Goal: Task Accomplishment & Management: Use online tool/utility

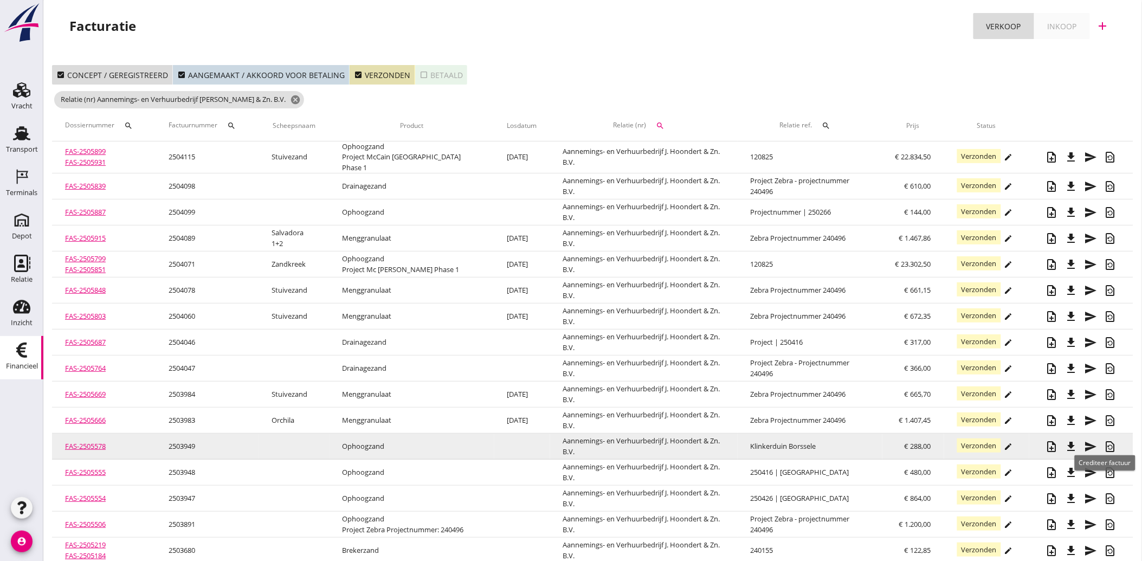
click at [1114, 440] on icon "restore_page" at bounding box center [1110, 446] width 13 height 13
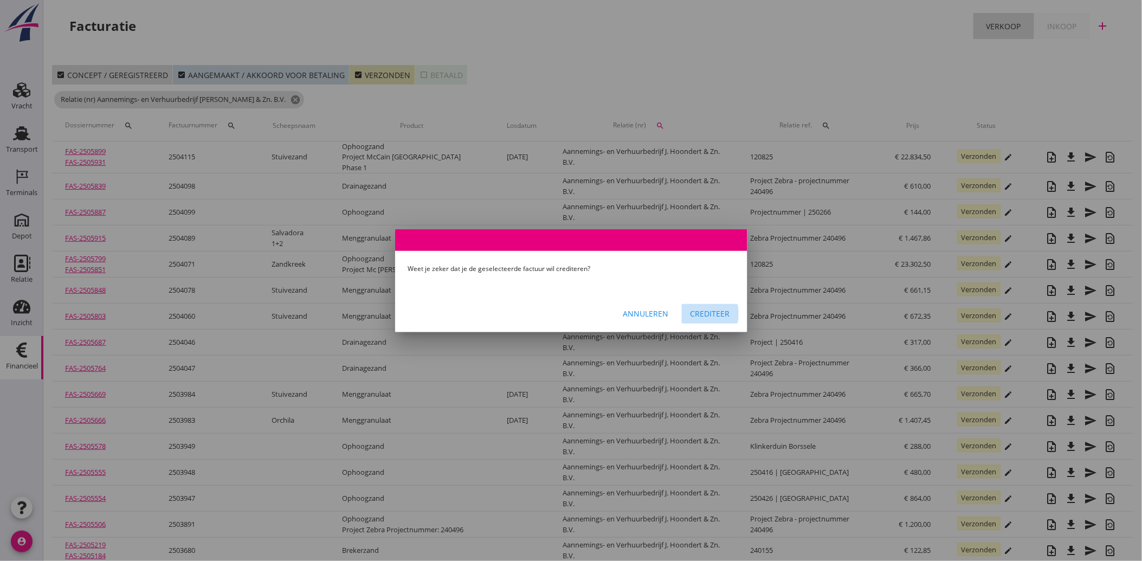
click at [700, 310] on div "Crediteer" at bounding box center [711, 313] width 40 height 11
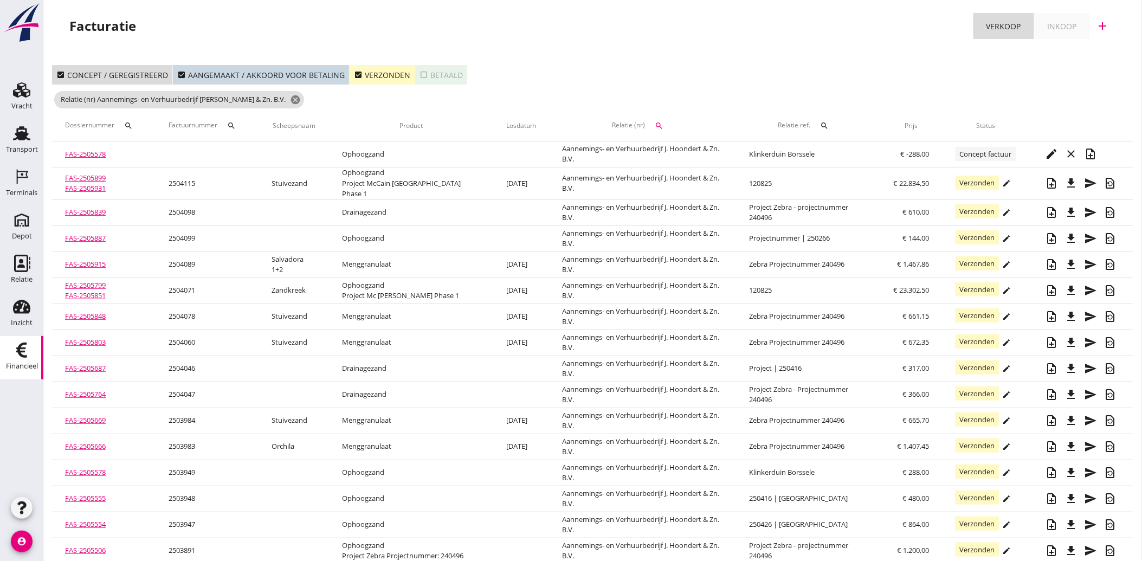
click at [354, 75] on icon "check_box" at bounding box center [358, 74] width 9 height 9
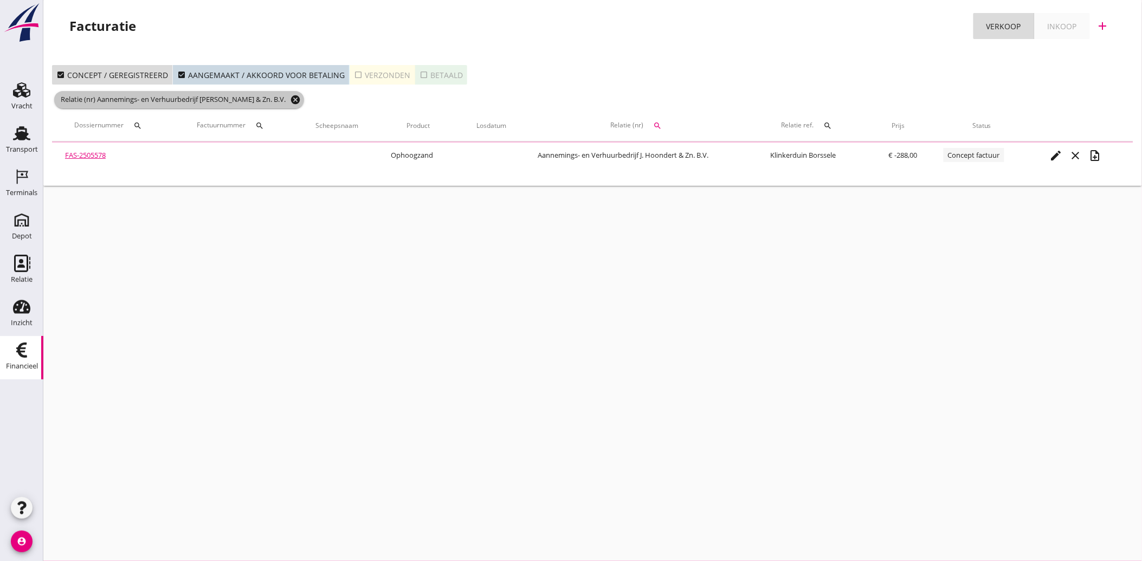
click at [290, 99] on icon "cancel" at bounding box center [295, 99] width 11 height 11
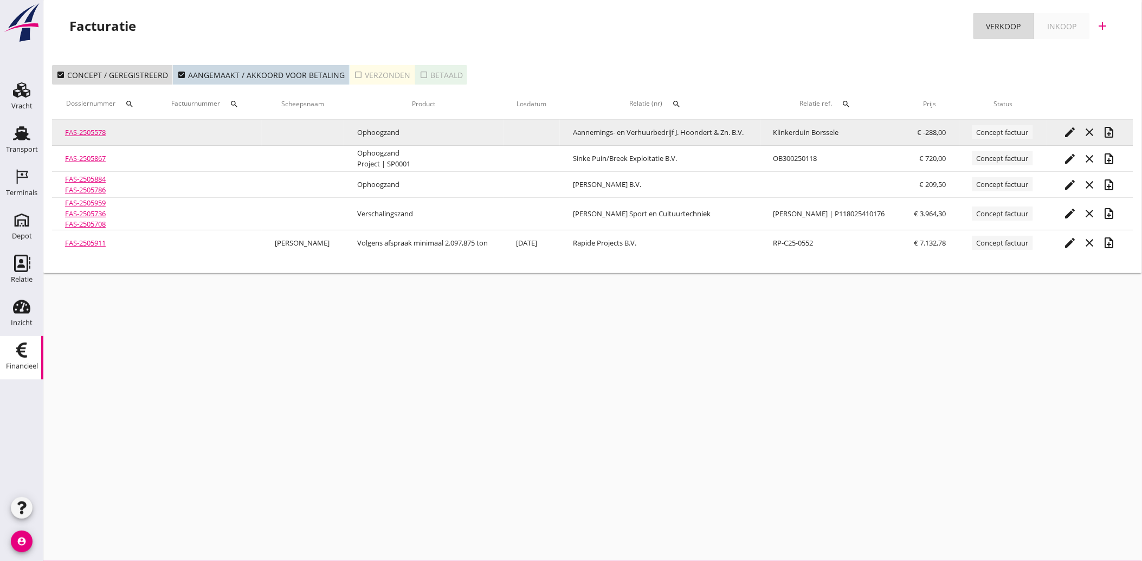
click at [1110, 131] on icon "note_add" at bounding box center [1109, 132] width 13 height 13
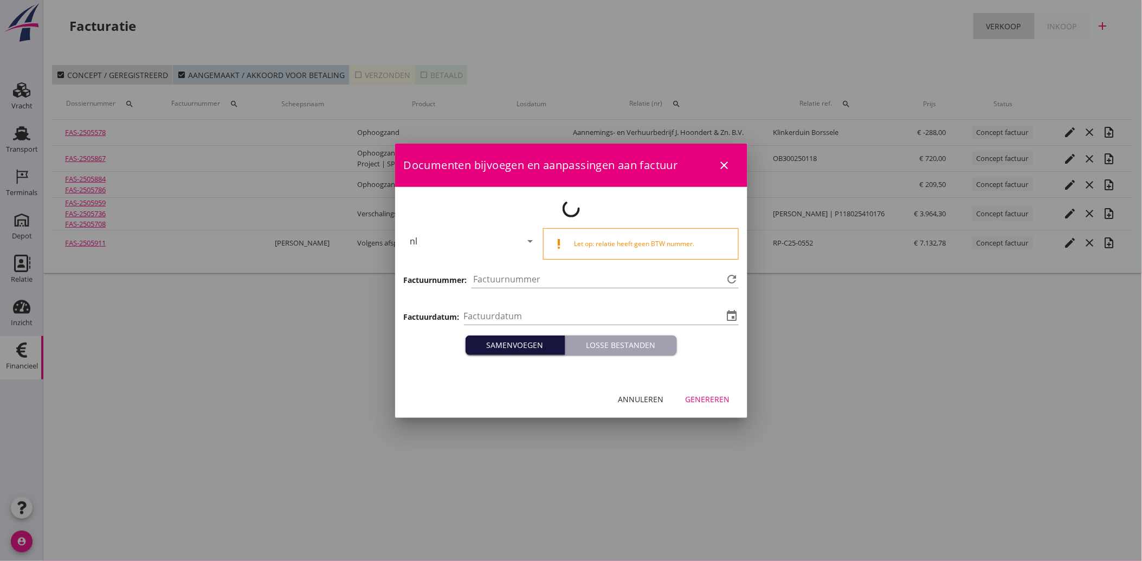
type input "[DATE]"
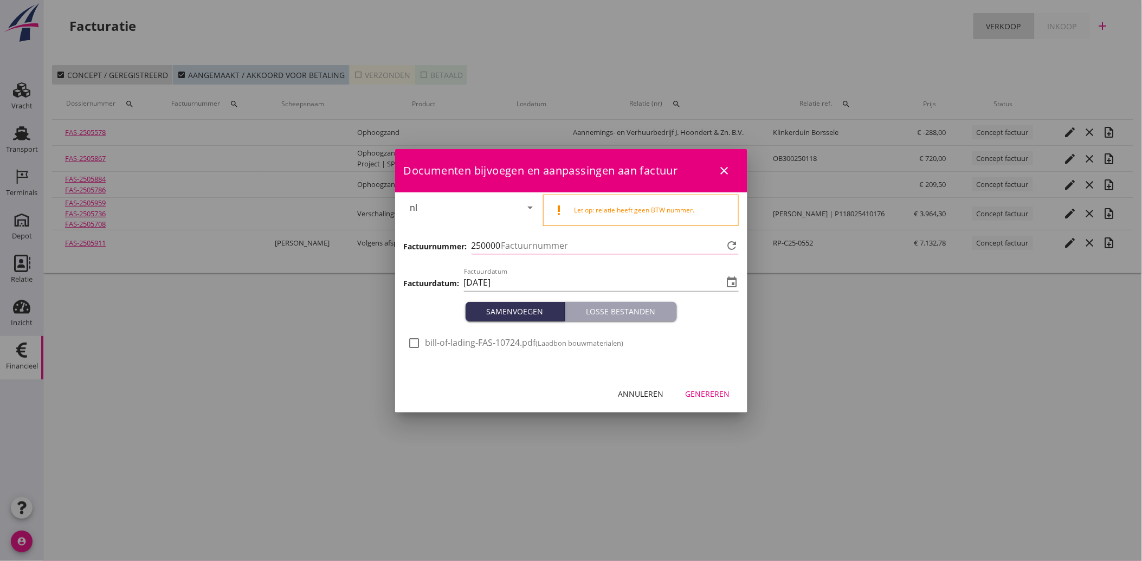
type input "4155"
click at [691, 392] on div "Genereren" at bounding box center [708, 393] width 44 height 11
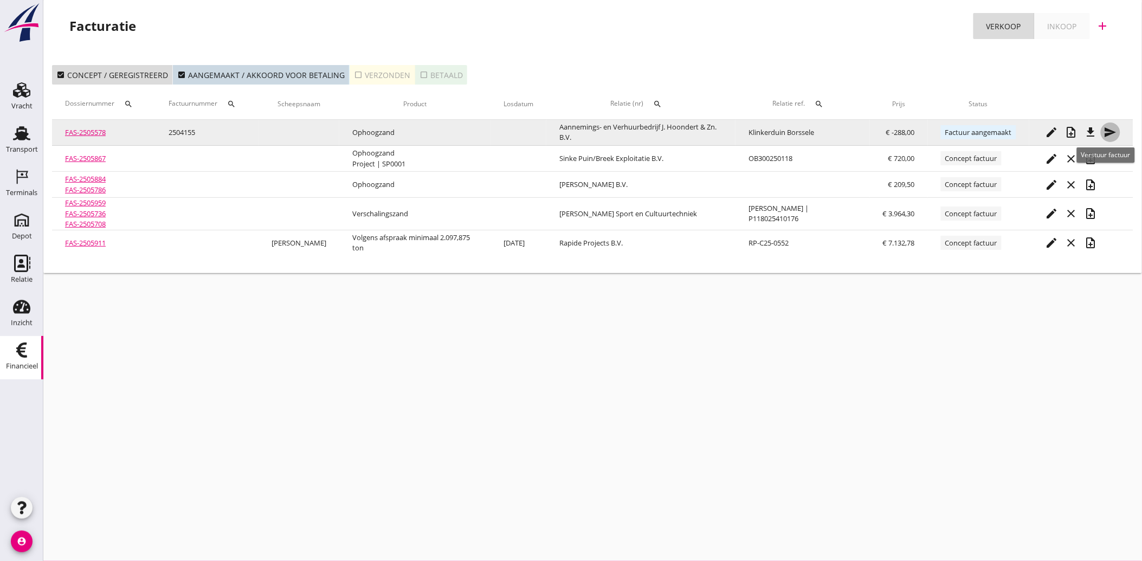
click at [1109, 130] on icon "send" at bounding box center [1110, 132] width 13 height 13
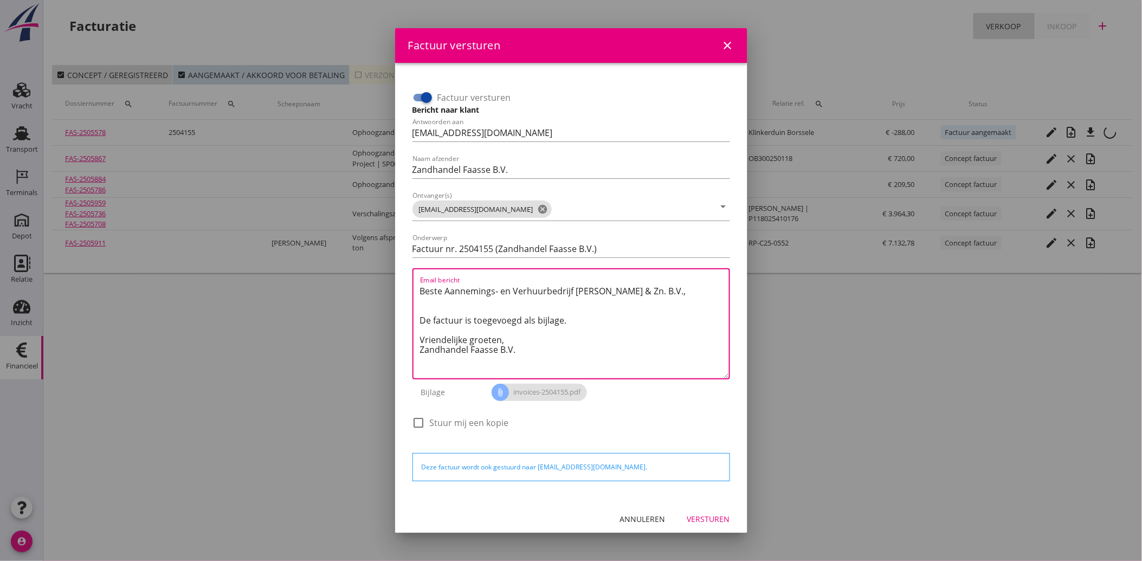
drag, startPoint x: 529, startPoint y: 352, endPoint x: 398, endPoint y: 274, distance: 152.5
click at [398, 274] on div "Factuur versturen Bericht naar klant Antwoorden aan [EMAIL_ADDRESS][DOMAIN_NAME…" at bounding box center [571, 282] width 352 height 438
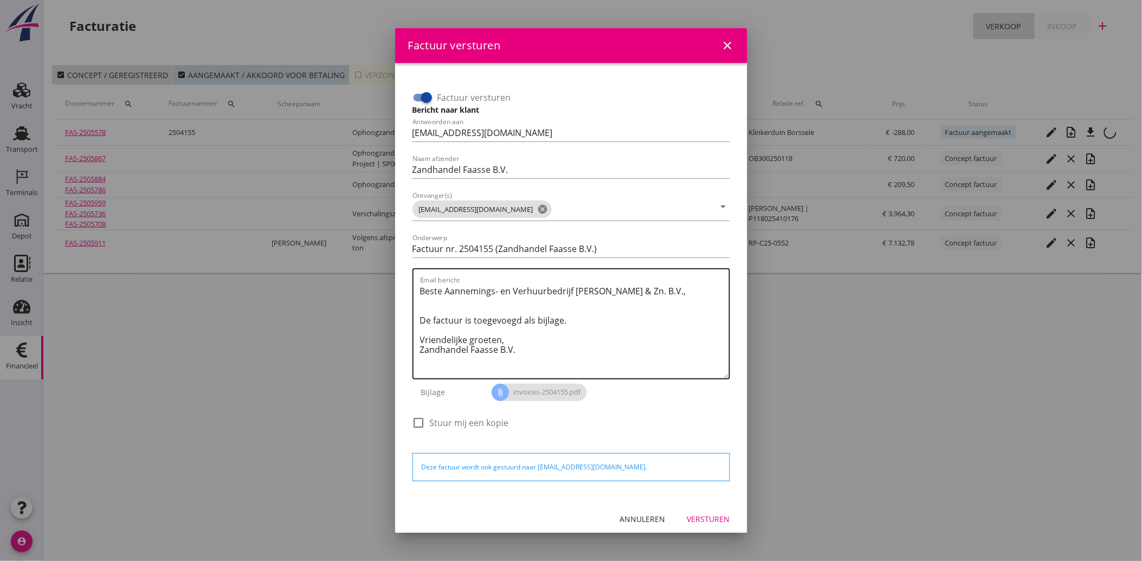
click at [545, 352] on textarea "Beste Aannemings- en Verhuurbedrijf [PERSON_NAME] & Zn. B.V., De factuur is toe…" at bounding box center [574, 330] width 309 height 96
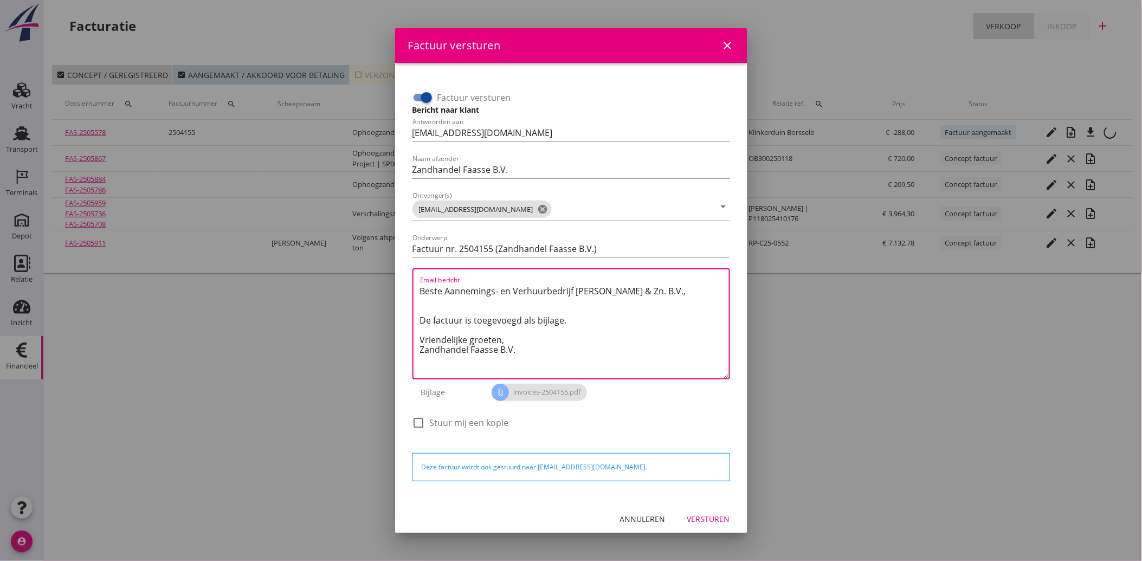
drag, startPoint x: 524, startPoint y: 351, endPoint x: 419, endPoint y: 279, distance: 127.1
click at [420, 279] on div "Email bericht Beste Aannemings- en Verhuurbedrijf [PERSON_NAME] & Zn. B.V., De …" at bounding box center [574, 323] width 309 height 109
paste textarea "Geachte heer/mevrouw, Hierbij zenden wij u onze factuur i.v.m. de door ons aan …"
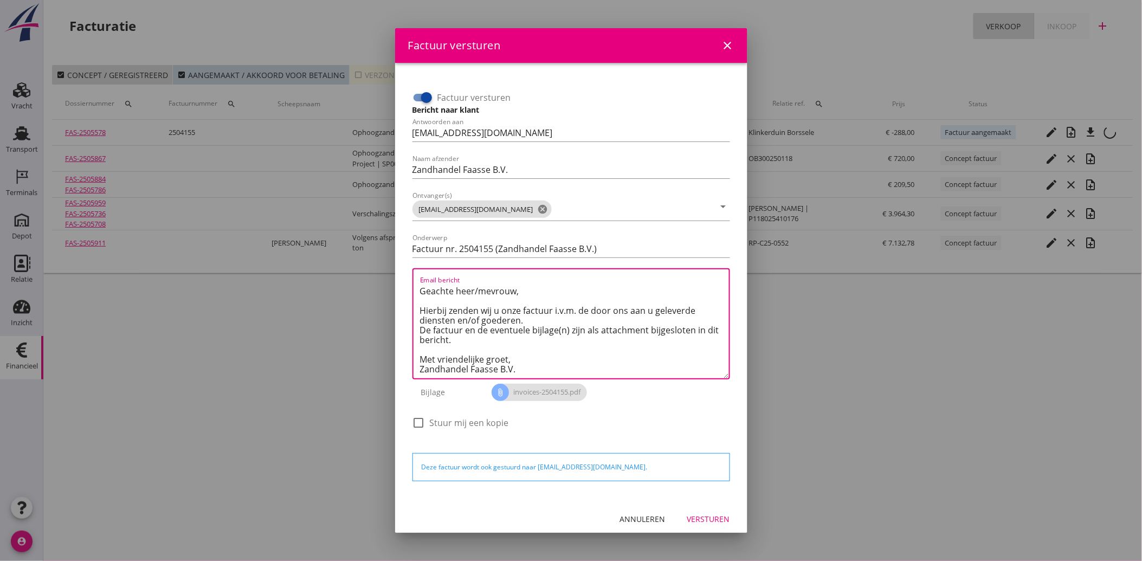
type textarea "Geachte heer/mevrouw, Hierbij zenden wij u onze factuur i.v.m. de door ons aan …"
click at [703, 517] on div "Versturen" at bounding box center [708, 518] width 43 height 11
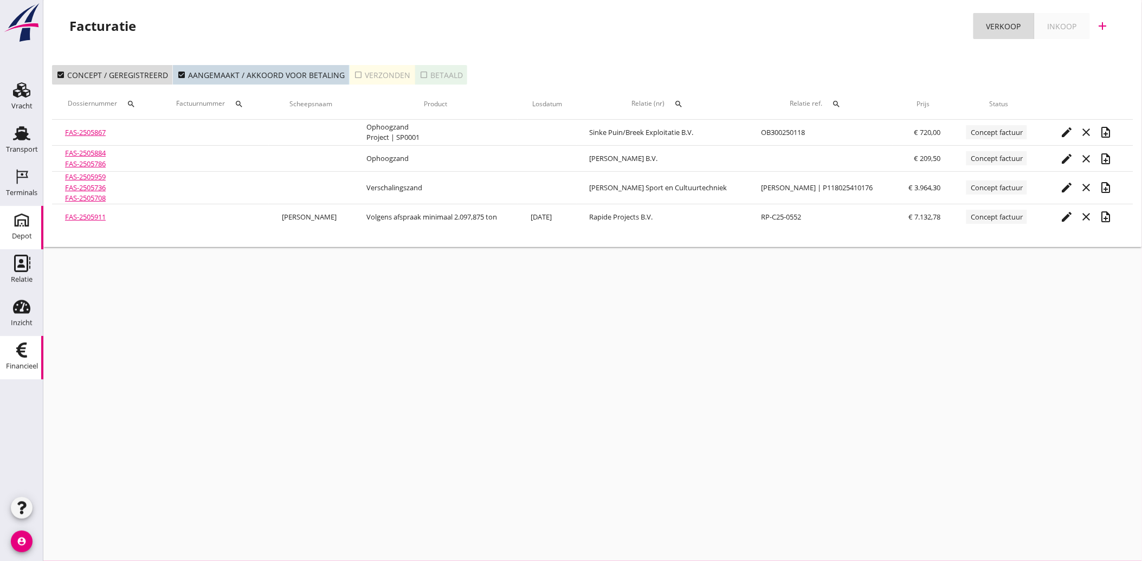
click at [14, 223] on use at bounding box center [21, 219] width 17 height 17
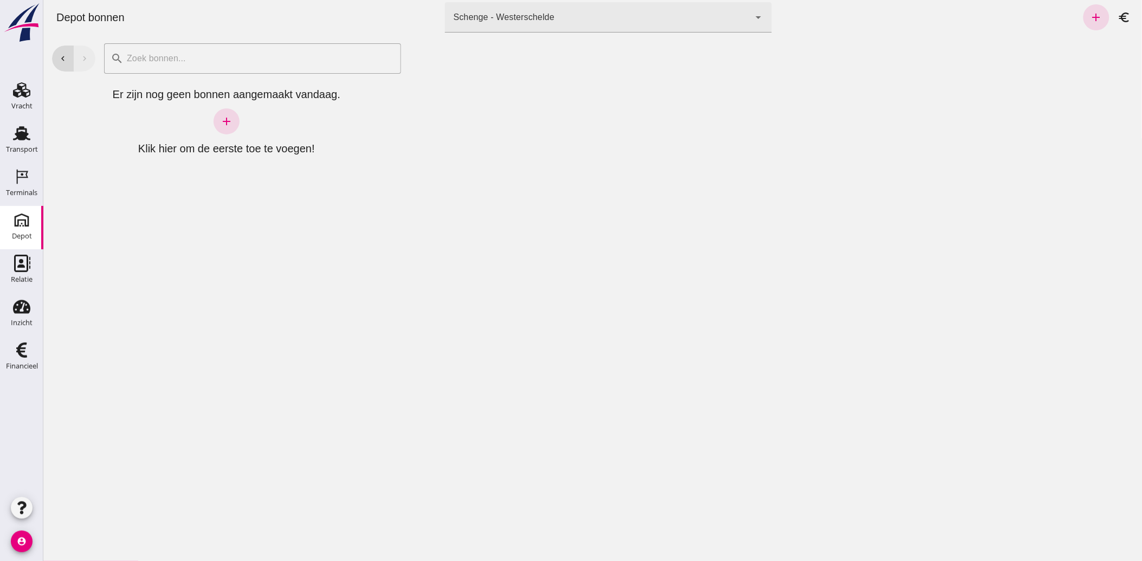
click at [613, 22] on div "Schenge - Westerschelde 9c876888-926f-4f5f-969d-c779b766b815" at bounding box center [597, 17] width 305 height 30
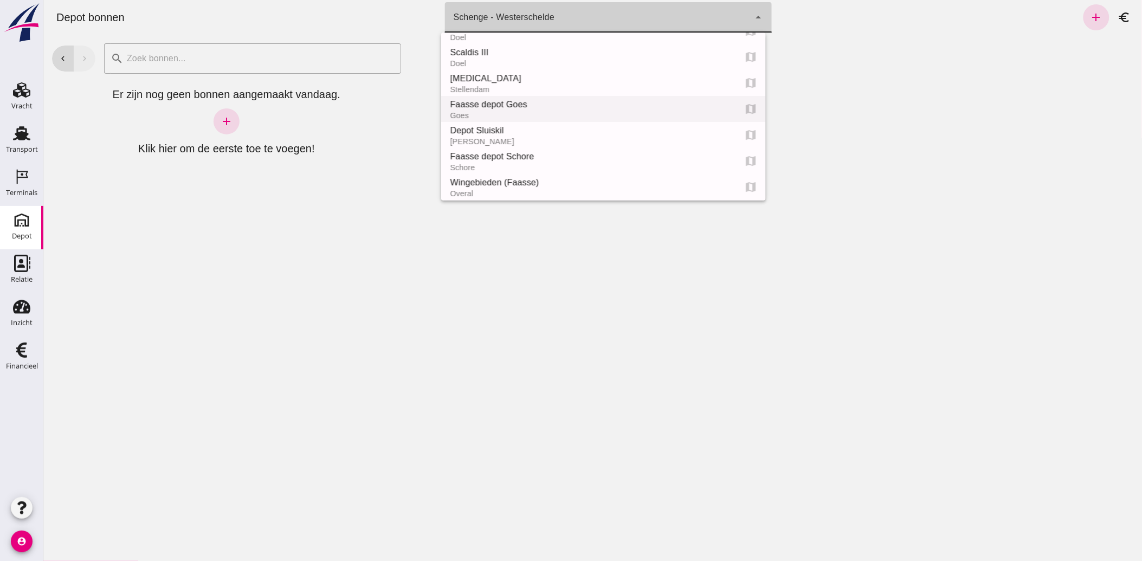
scroll to position [60, 0]
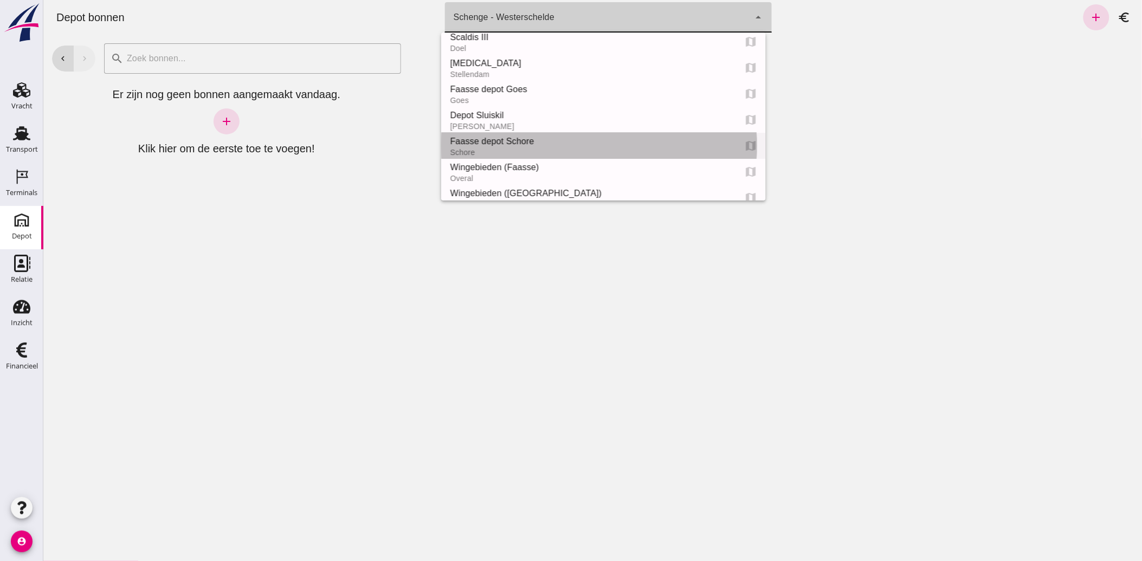
click at [531, 136] on div "Faasse depot Schore" at bounding box center [587, 141] width 277 height 13
type input "da4e762a-ddf1-4556-b2ca-bcf6277de398"
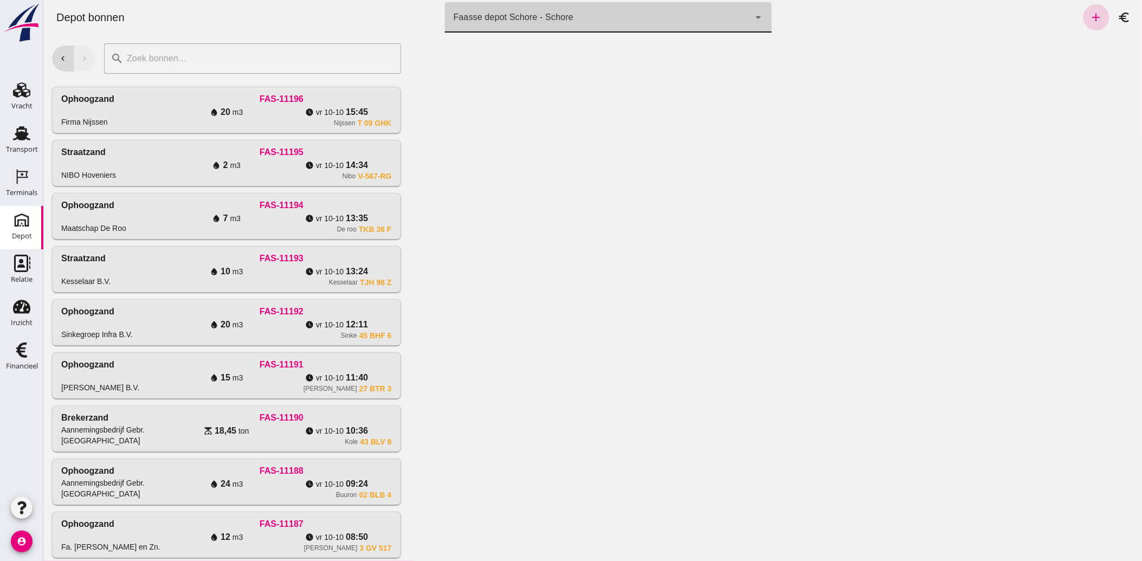
click at [1090, 17] on icon "add" at bounding box center [1096, 17] width 13 height 13
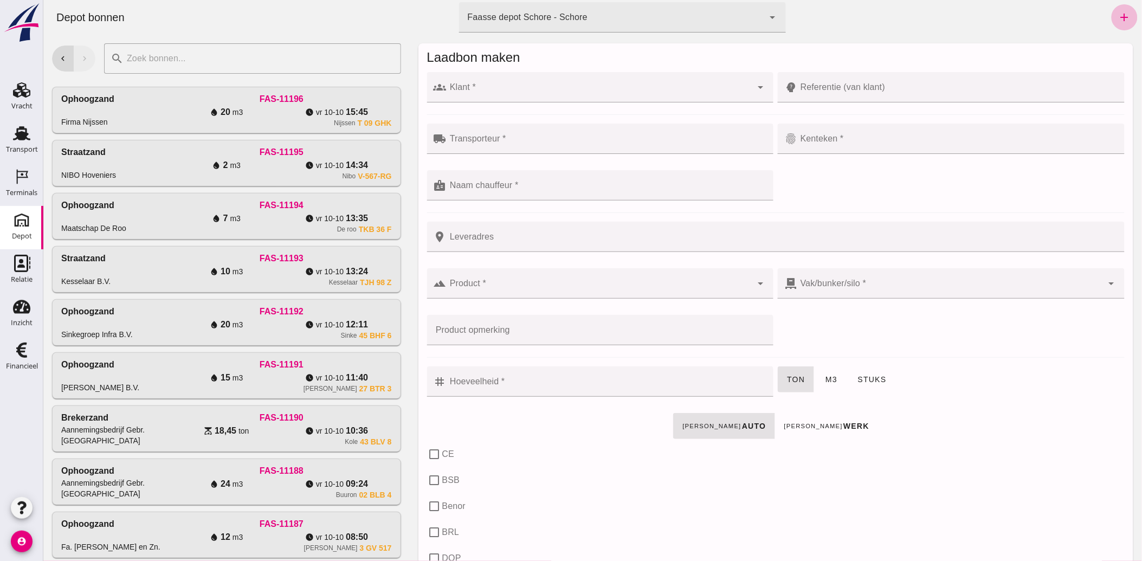
click at [519, 92] on input "Klant *" at bounding box center [599, 92] width 306 height 13
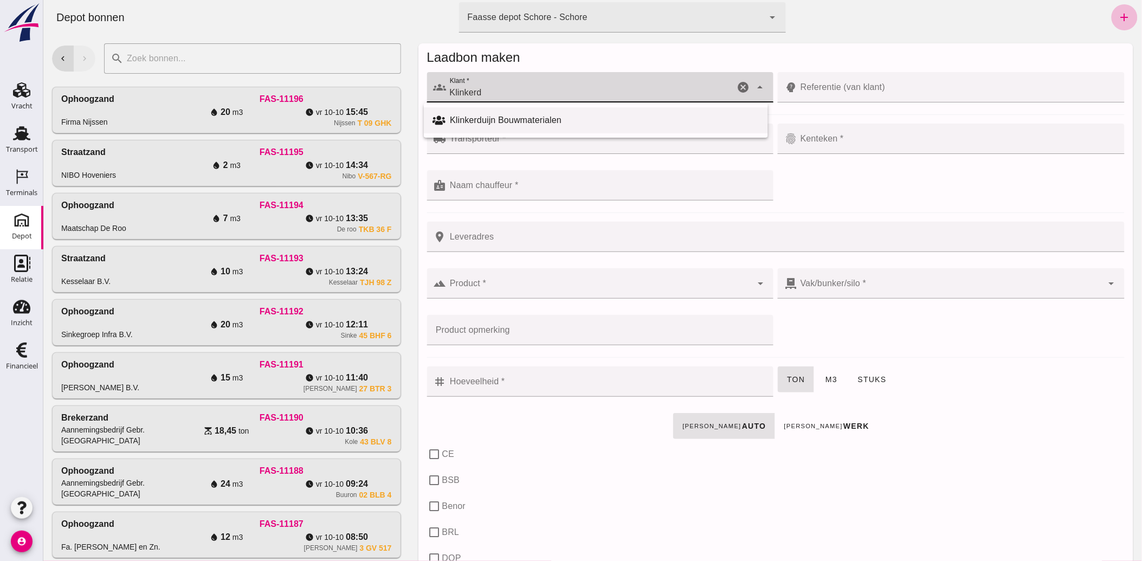
click at [504, 127] on div "Klinkerduijn Bouwmaterialen" at bounding box center [595, 120] width 344 height 26
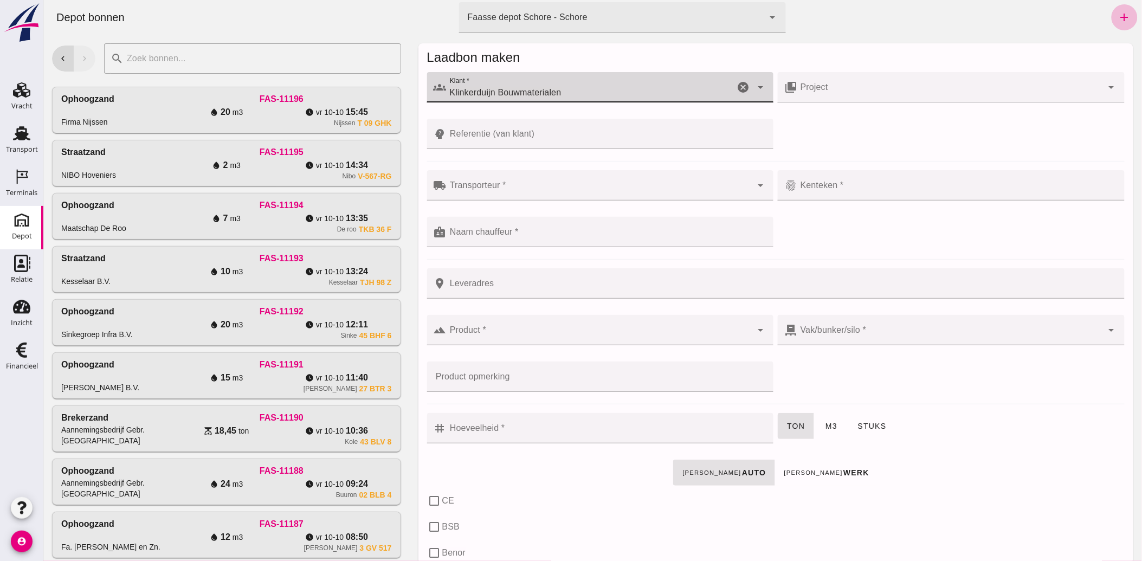
type input "Klinkerduijn Bouwmaterialen"
click at [521, 182] on div at bounding box center [599, 185] width 306 height 30
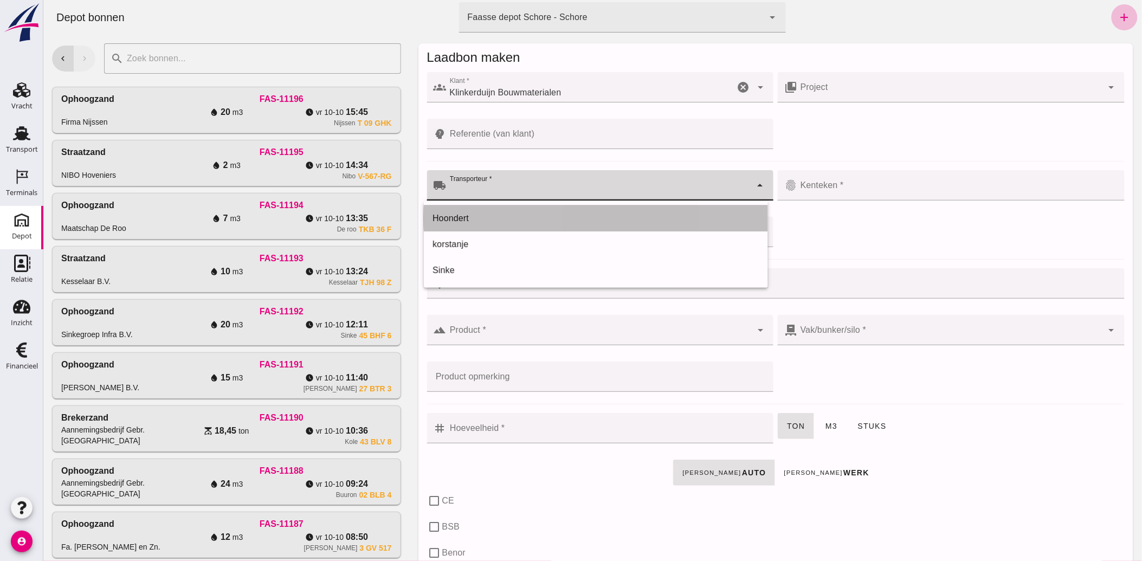
click at [490, 213] on div "Hoondert" at bounding box center [595, 218] width 326 height 13
type input "Hoondert"
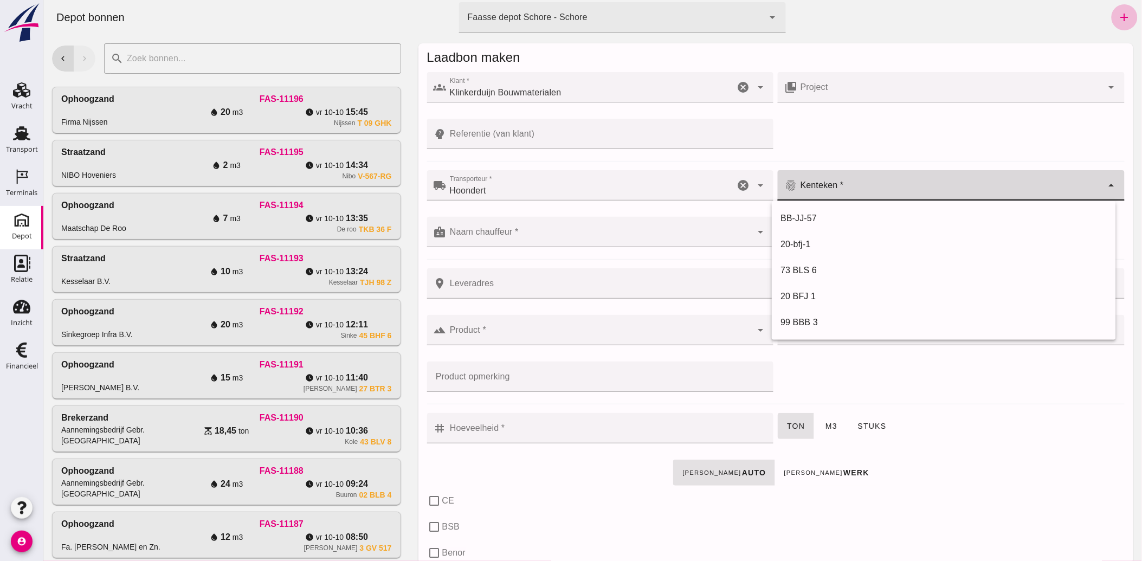
click at [830, 185] on input "Kenteken *" at bounding box center [950, 190] width 306 height 13
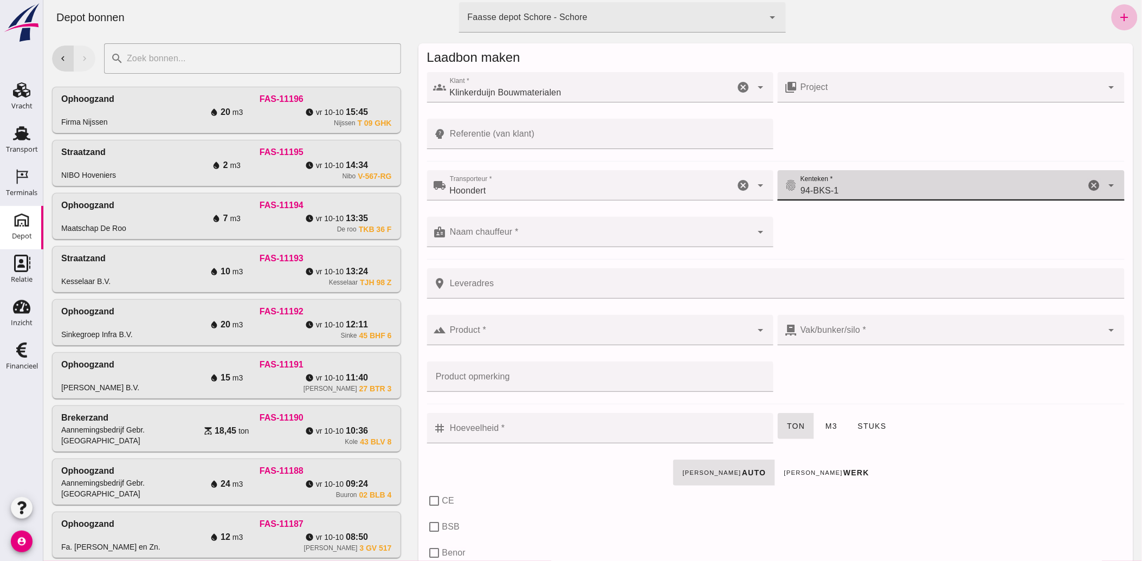
type input "94-BKS-1"
click at [458, 234] on input "Naam chauffeur *" at bounding box center [599, 237] width 306 height 13
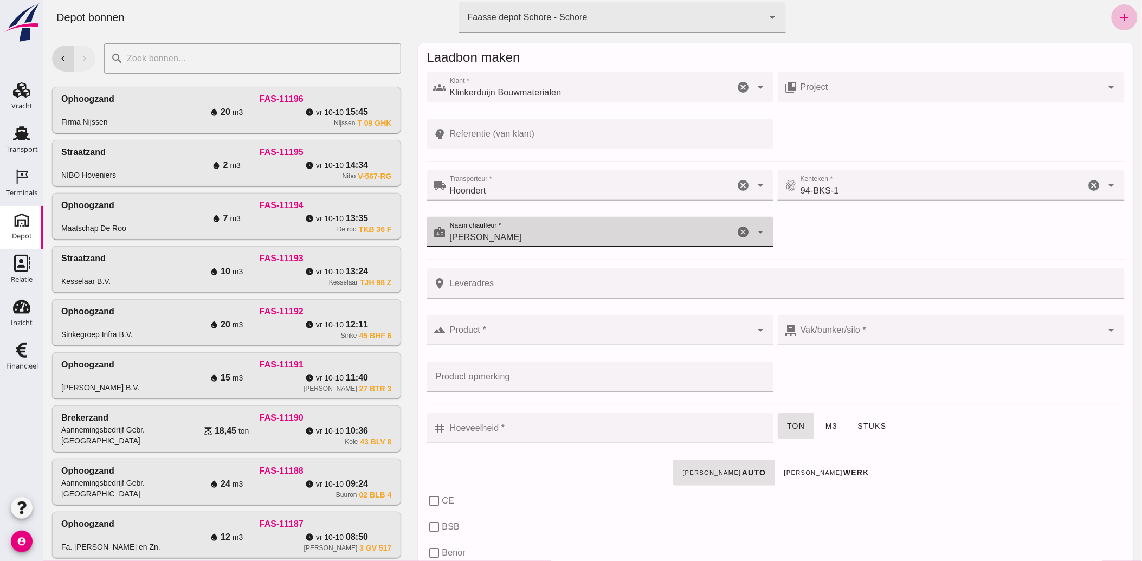
type input "[PERSON_NAME]"
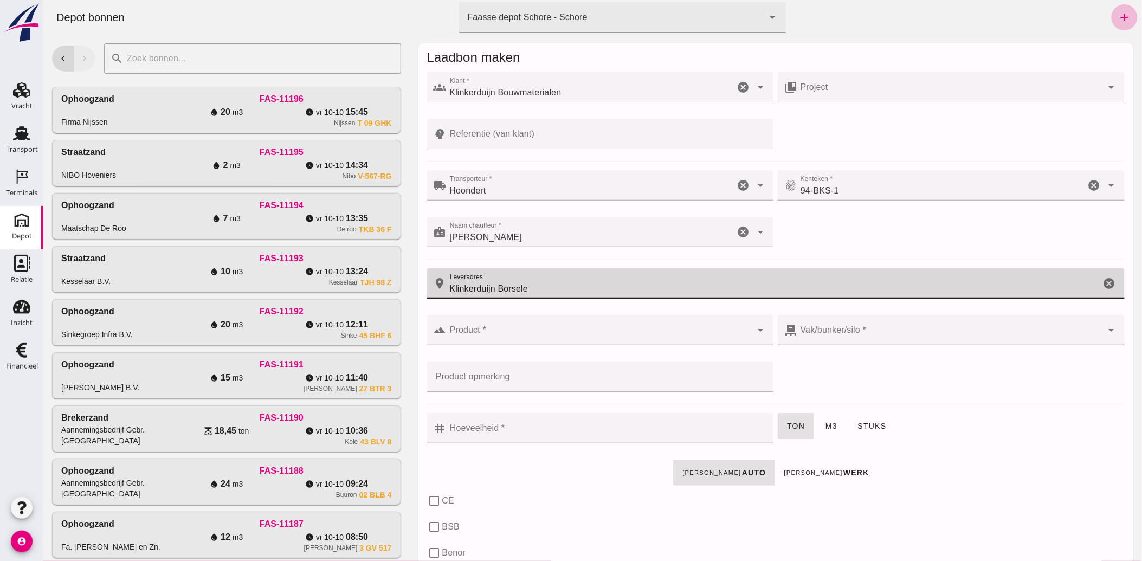
type input "Klinkerduijn Borsele"
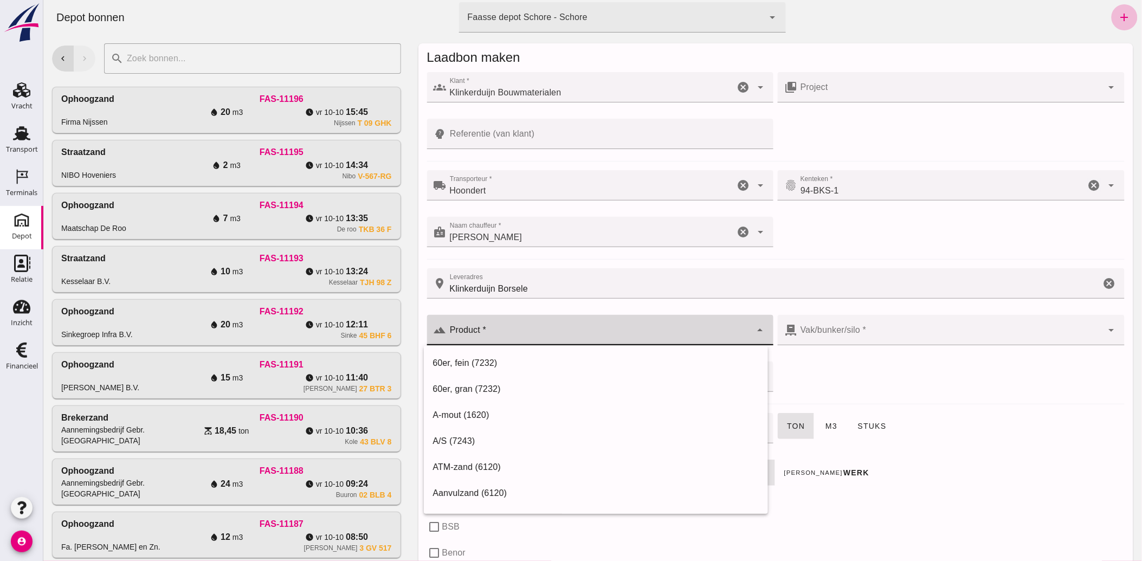
click at [479, 328] on div at bounding box center [599, 330] width 306 height 30
click at [437, 487] on div "Ophoogzand (6120)" at bounding box center [595, 493] width 326 height 13
type input "Ophoogzand (6120)"
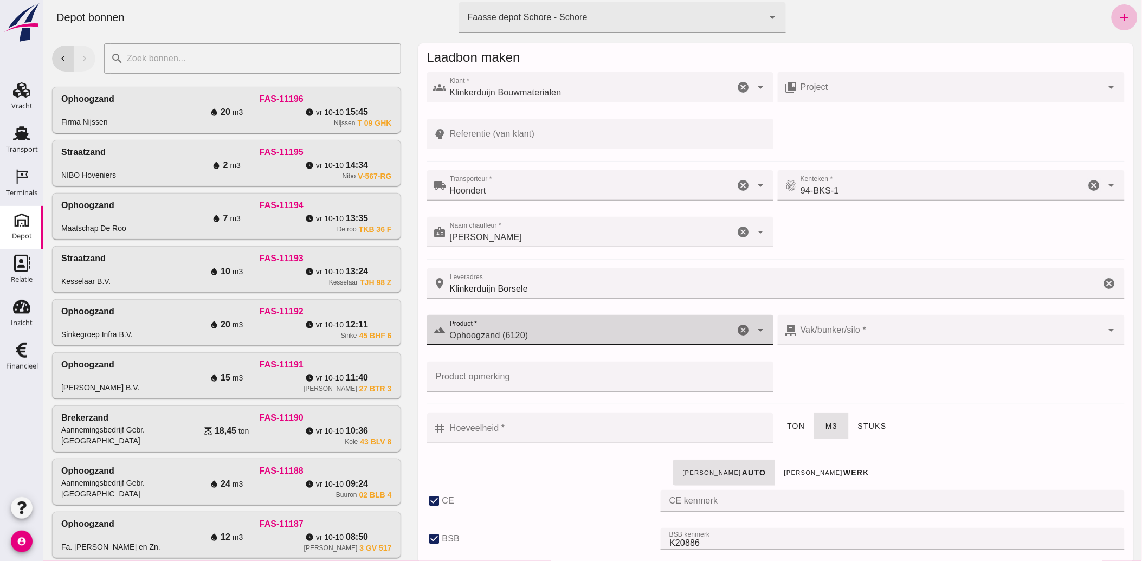
type input "39"
checkbox input "true"
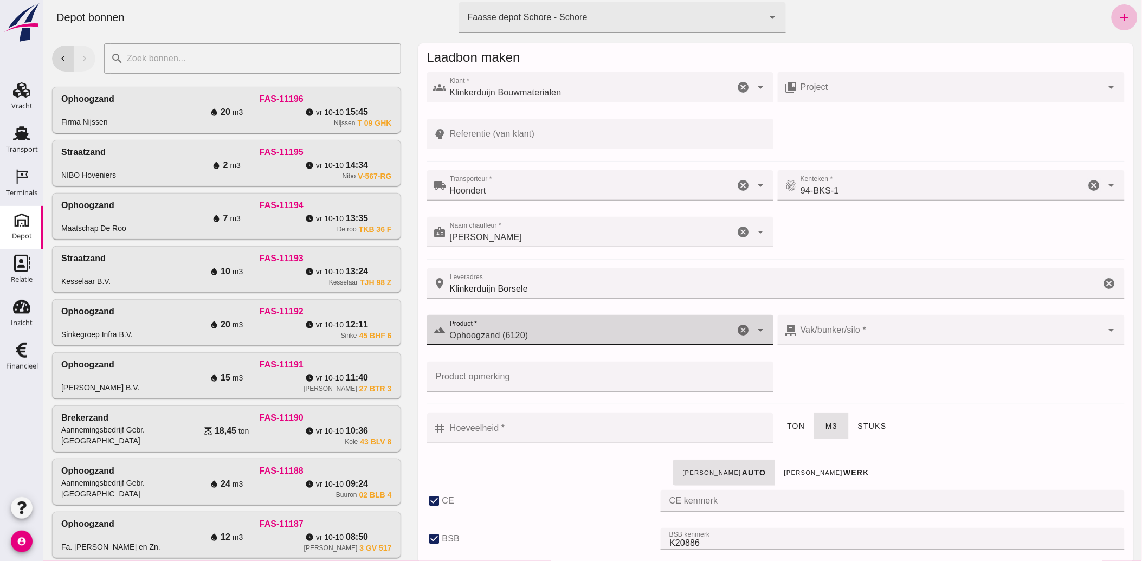
type input "40"
checkbox input "true"
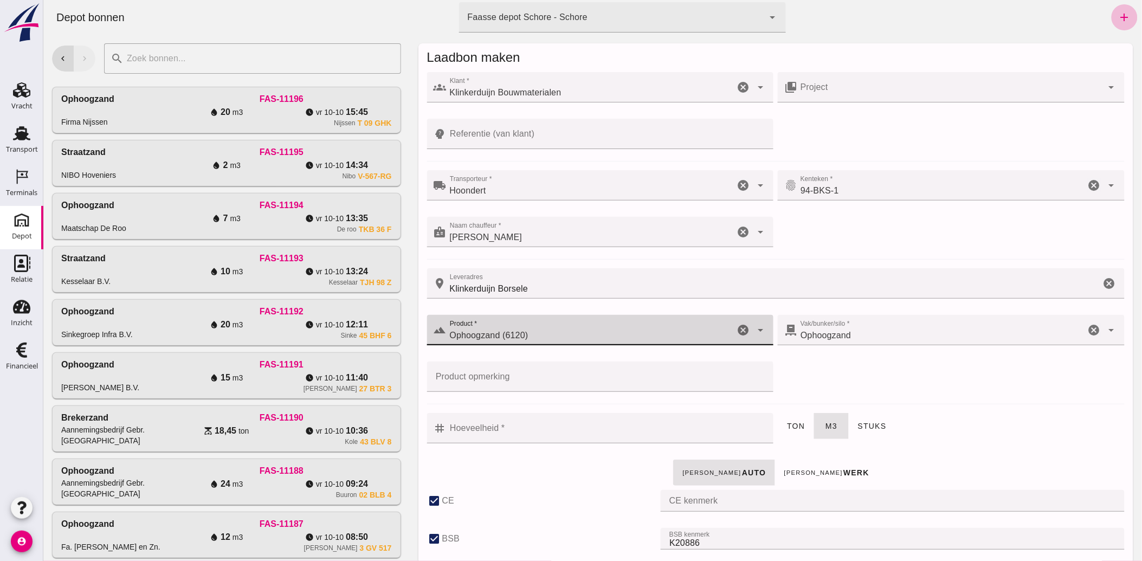
type input "Ophoogzand (6120)"
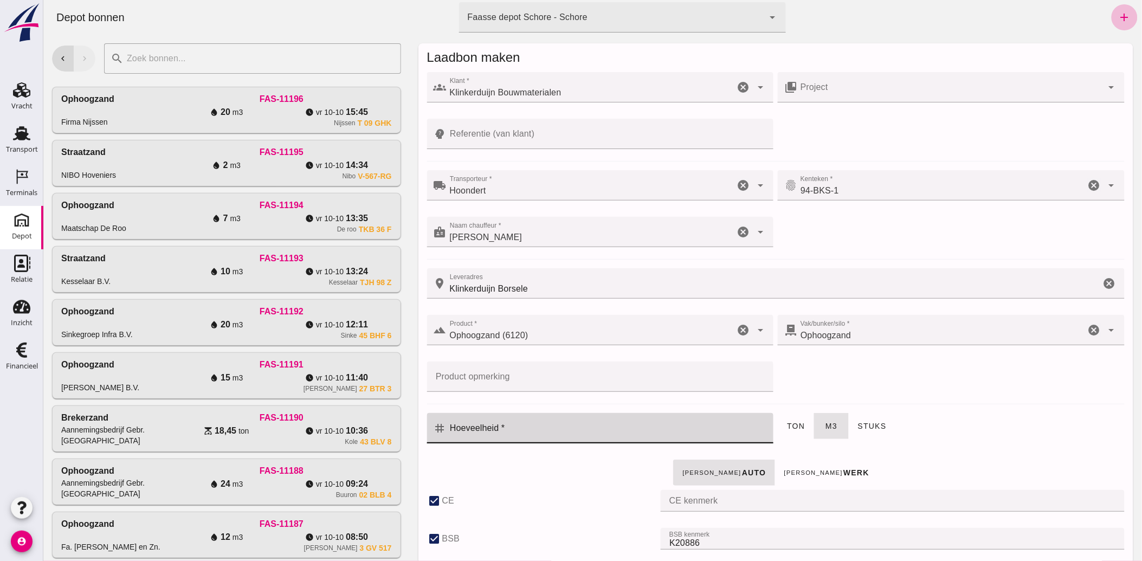
click at [494, 423] on input "Hoeveelheid *" at bounding box center [606, 428] width 321 height 30
type input "24"
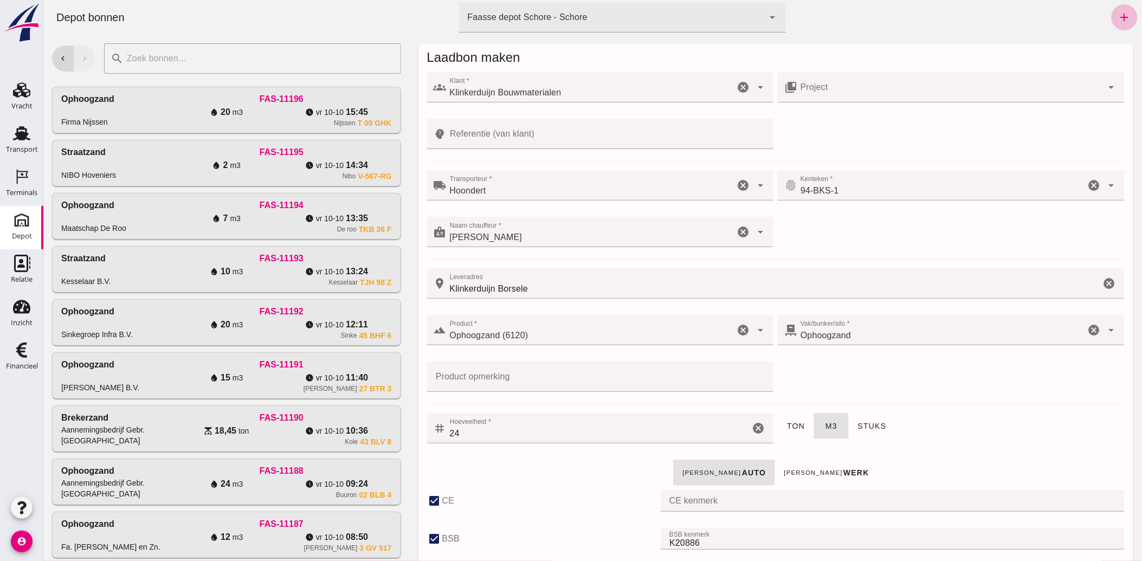
click at [943, 425] on div "ton m3 stuks" at bounding box center [950, 434] width 351 height 47
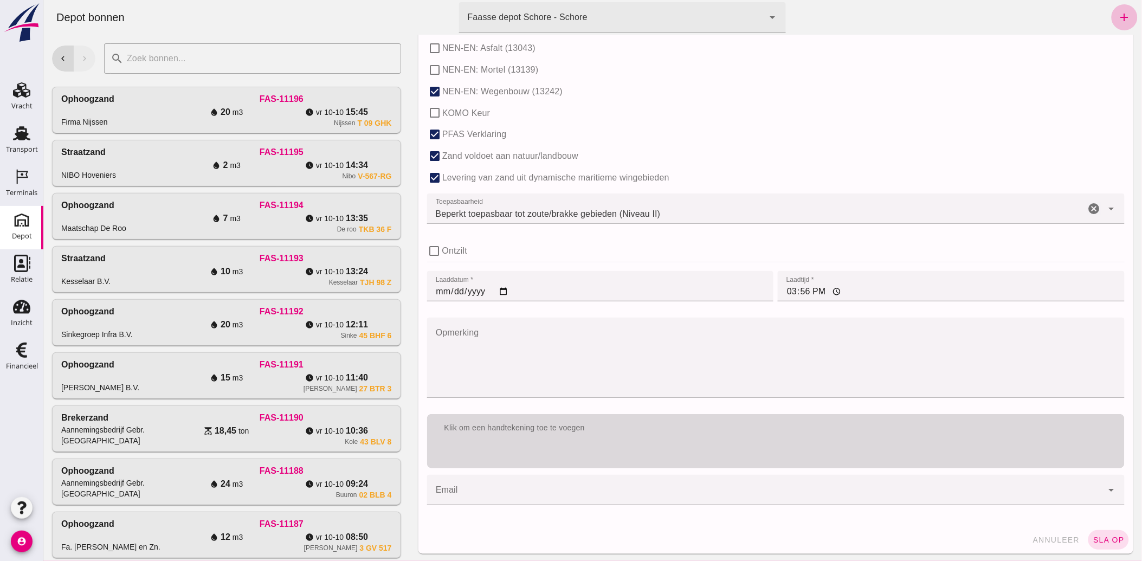
scroll to position [654, 0]
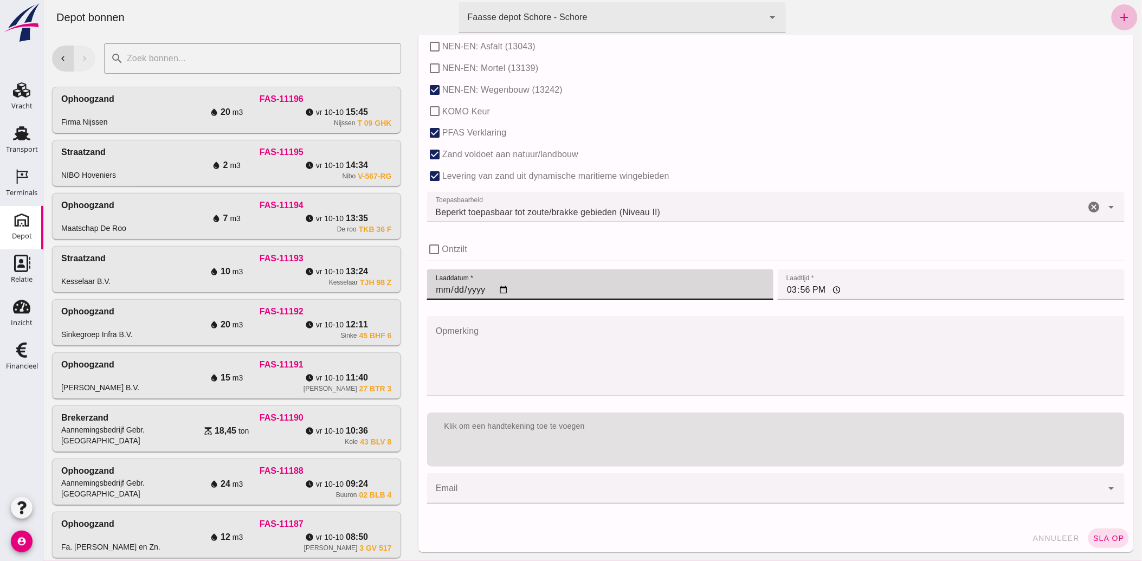
click at [500, 292] on input "[DATE]" at bounding box center [600, 284] width 347 height 30
type input "[DATE]"
click at [784, 287] on input "15:56" at bounding box center [950, 284] width 347 height 30
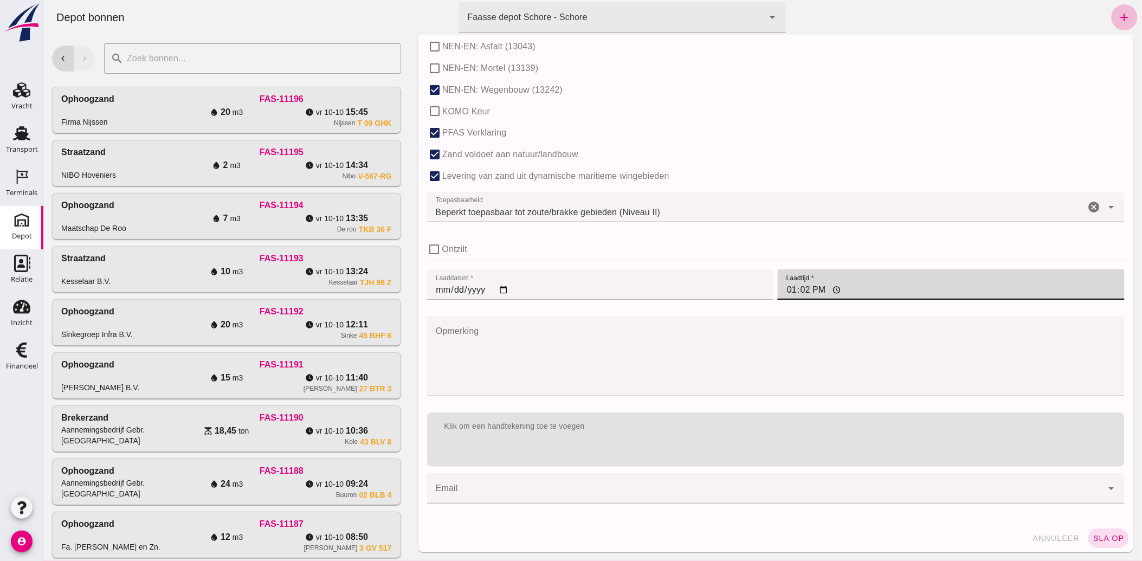
type input "13:23"
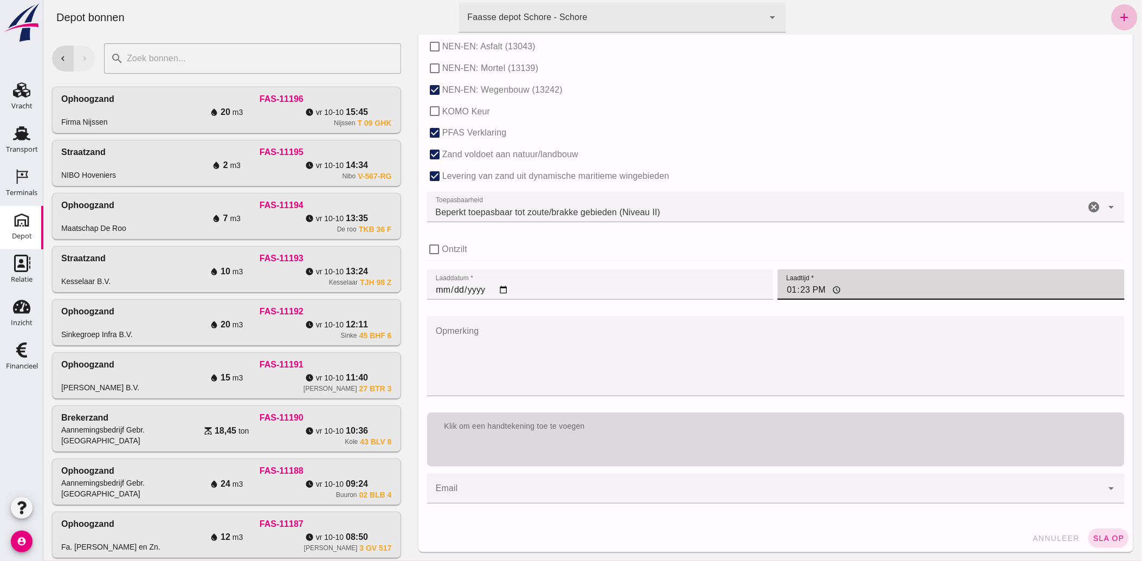
click at [632, 440] on div "Klik om een handtekening toe te voegen" at bounding box center [776, 427] width 698 height 28
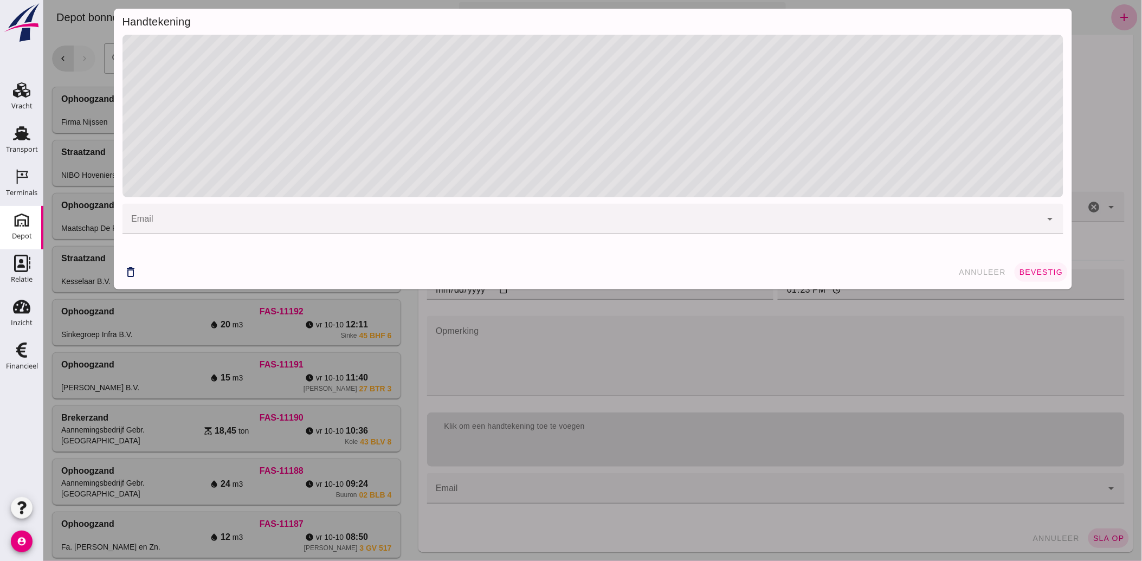
click at [1039, 274] on span "bevestig" at bounding box center [1041, 272] width 44 height 9
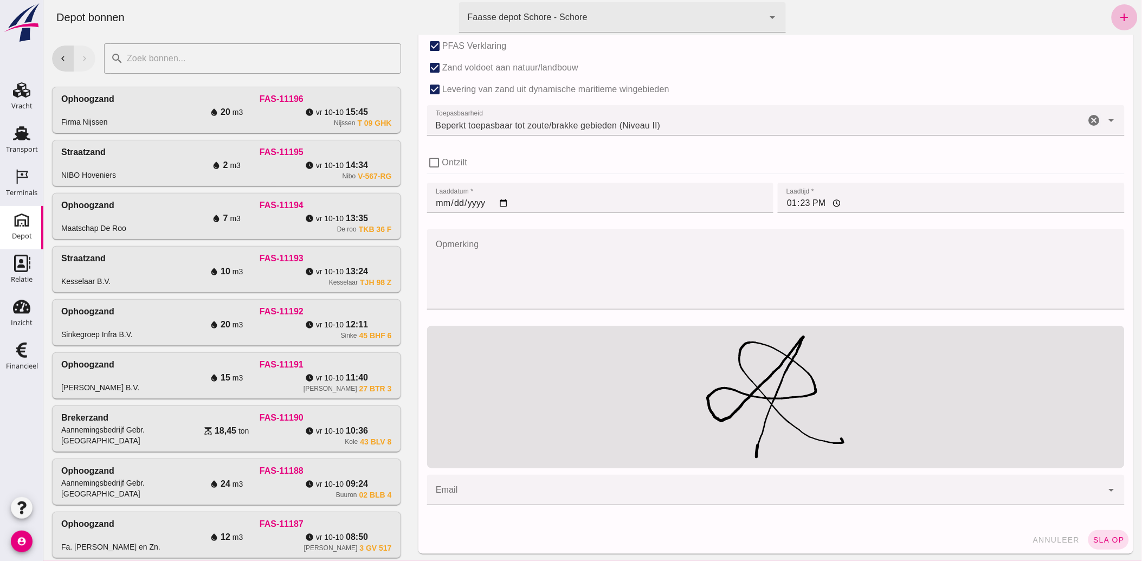
scroll to position [743, 0]
click at [1106, 539] on span "sla op" at bounding box center [1108, 538] width 32 height 9
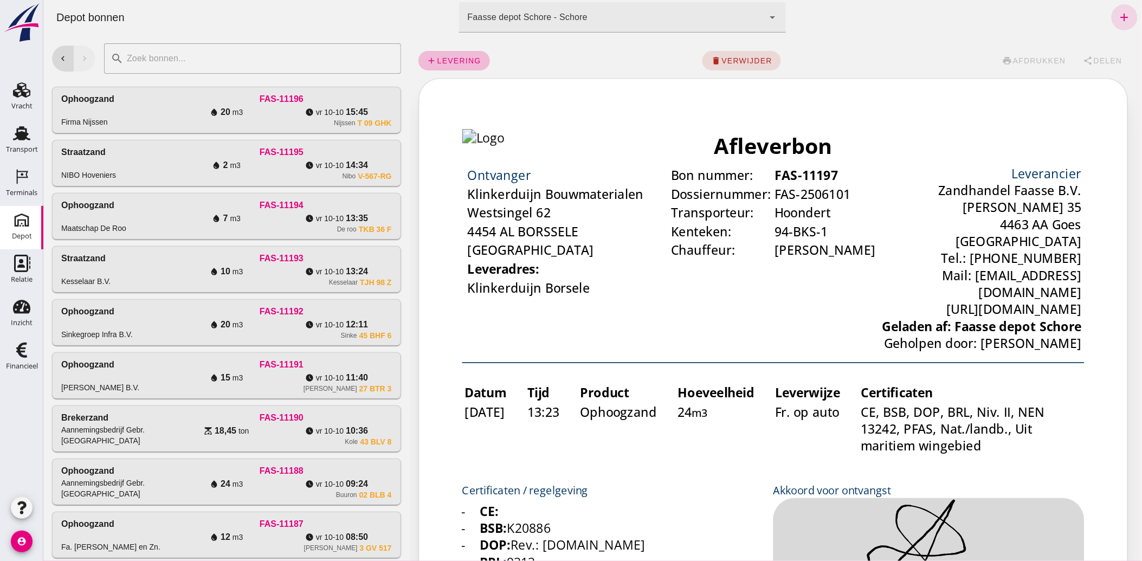
scroll to position [0, 0]
drag, startPoint x: 16, startPoint y: 143, endPoint x: 245, endPoint y: 228, distance: 243.8
click at [16, 143] on div "Transport" at bounding box center [22, 149] width 32 height 15
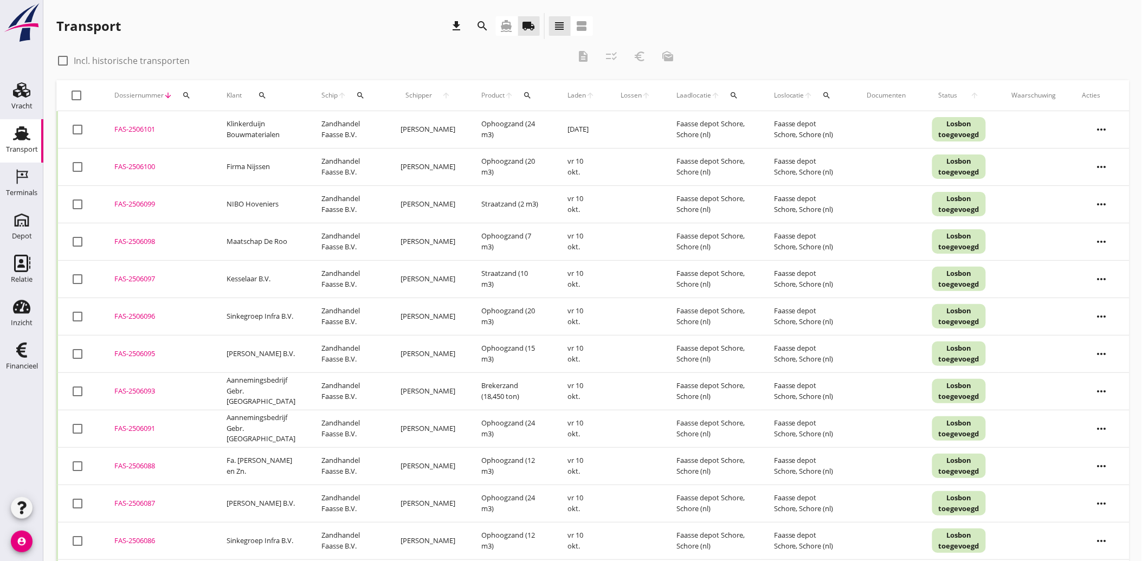
click at [83, 130] on div at bounding box center [77, 129] width 18 height 18
checkbox input "true"
click at [644, 54] on icon "euro_symbol" at bounding box center [639, 56] width 13 height 13
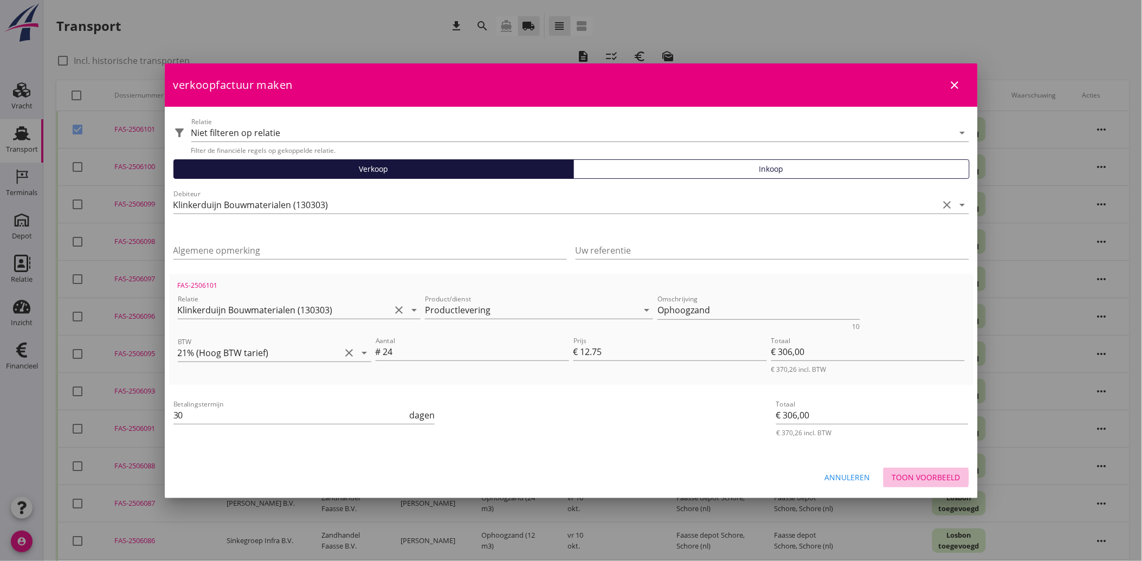
click at [922, 478] on div "Toon voorbeeld" at bounding box center [926, 477] width 68 height 11
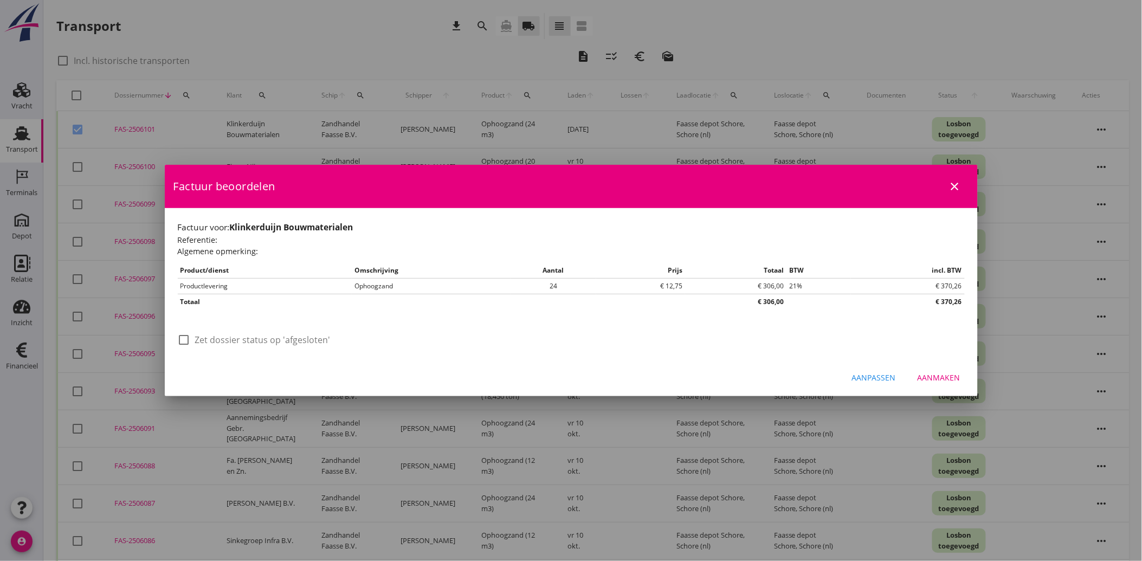
drag, startPoint x: 241, startPoint y: 338, endPoint x: 458, endPoint y: 377, distance: 220.3
click at [243, 339] on label "Zet dossier status op 'afgesloten'" at bounding box center [263, 340] width 136 height 11
checkbox input "true"
click at [942, 372] on div "Aanmaken" at bounding box center [939, 377] width 43 height 11
checkbox input "false"
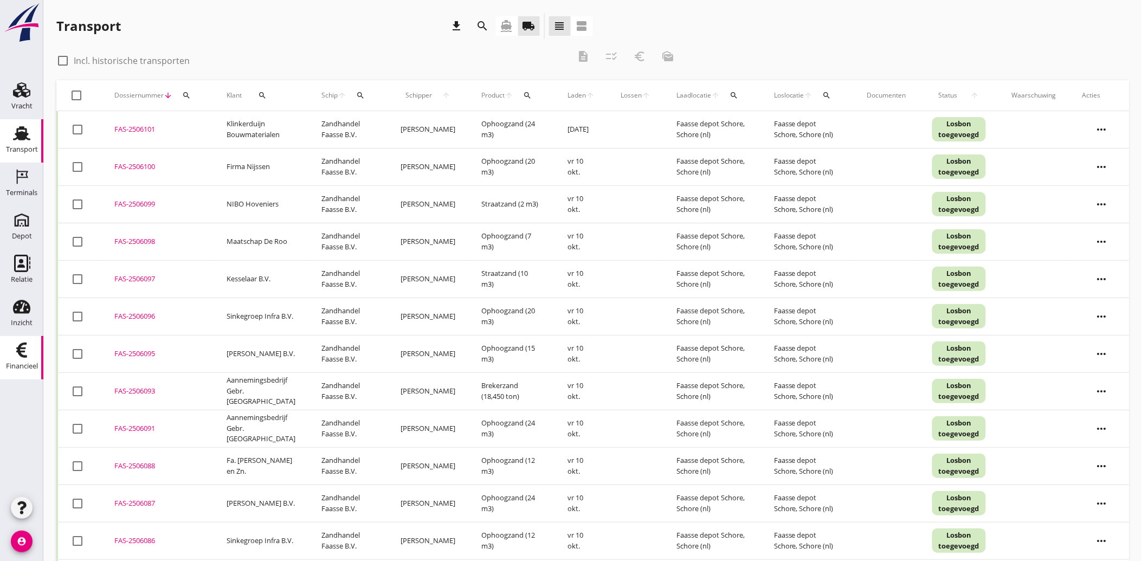
click at [34, 345] on div "Financieel" at bounding box center [22, 350] width 26 height 17
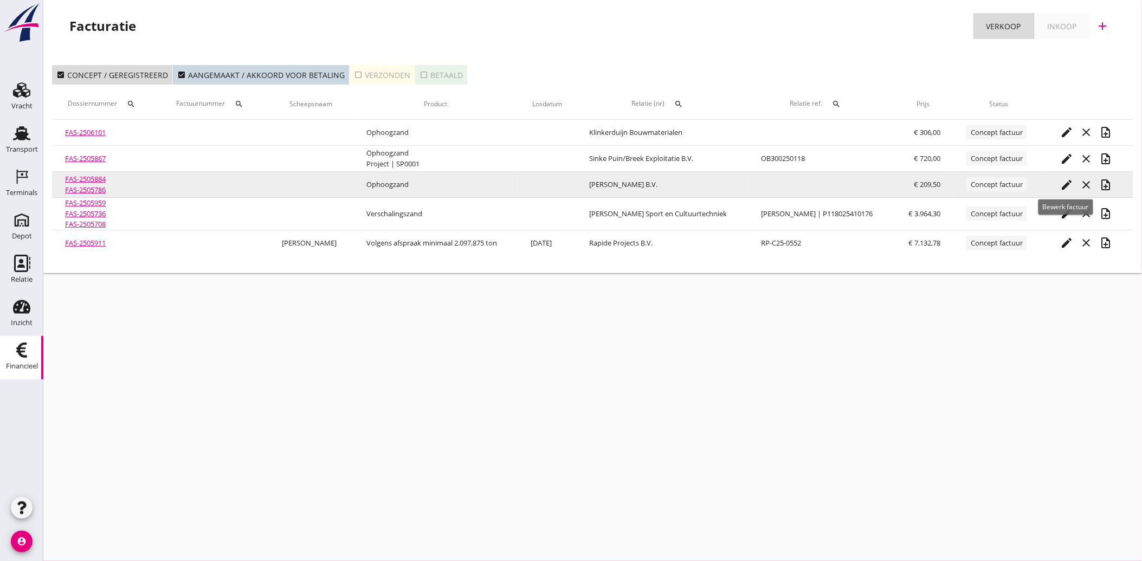
click at [1062, 183] on icon "edit" at bounding box center [1067, 184] width 13 height 13
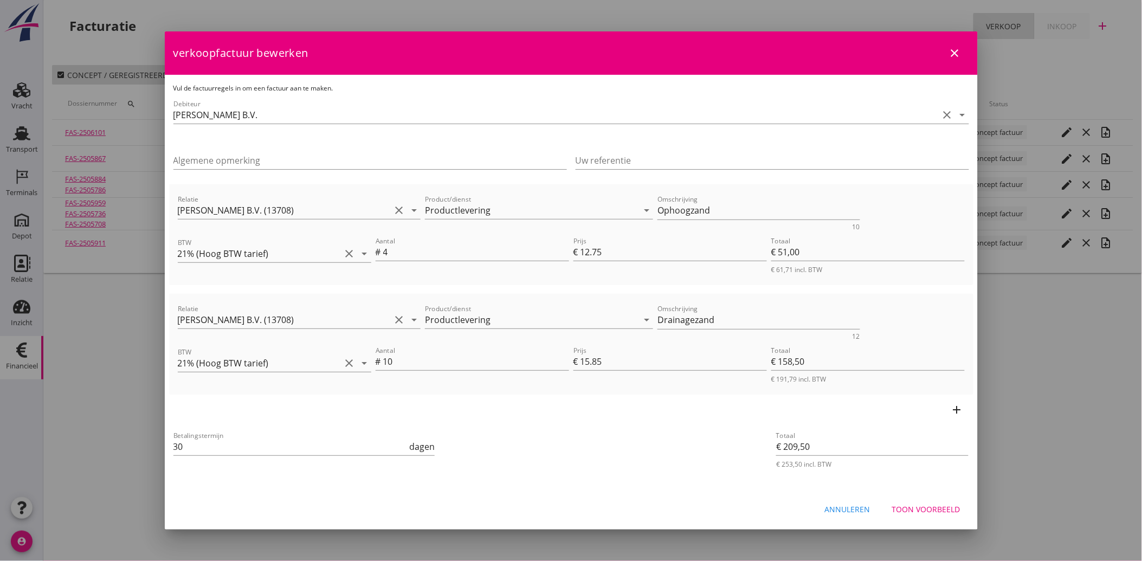
click at [921, 508] on div "Toon voorbeeld" at bounding box center [926, 509] width 68 height 11
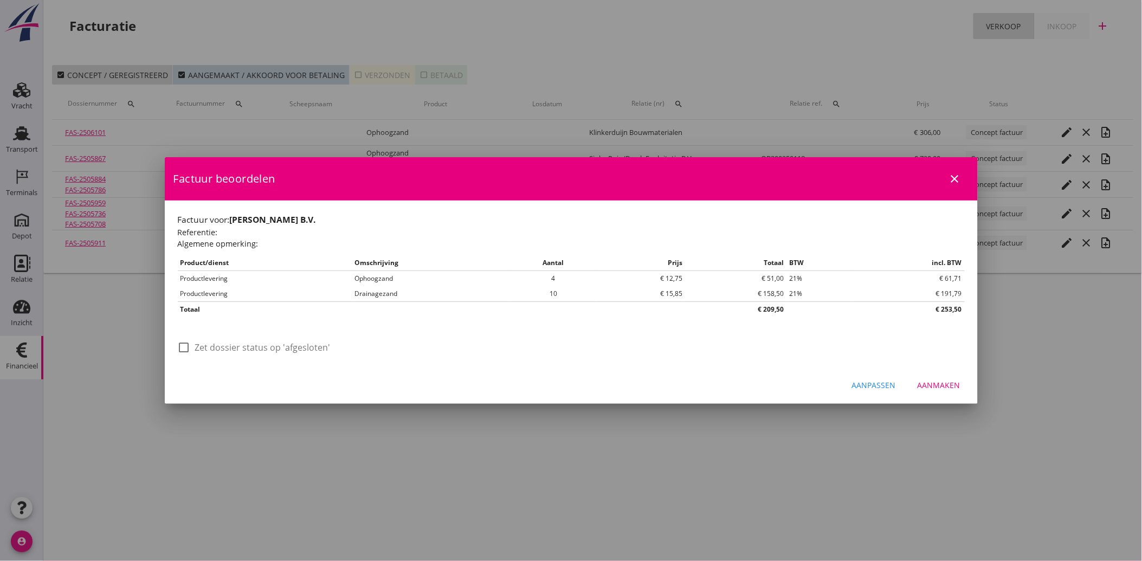
click at [941, 382] on div "Aanmaken" at bounding box center [939, 385] width 43 height 11
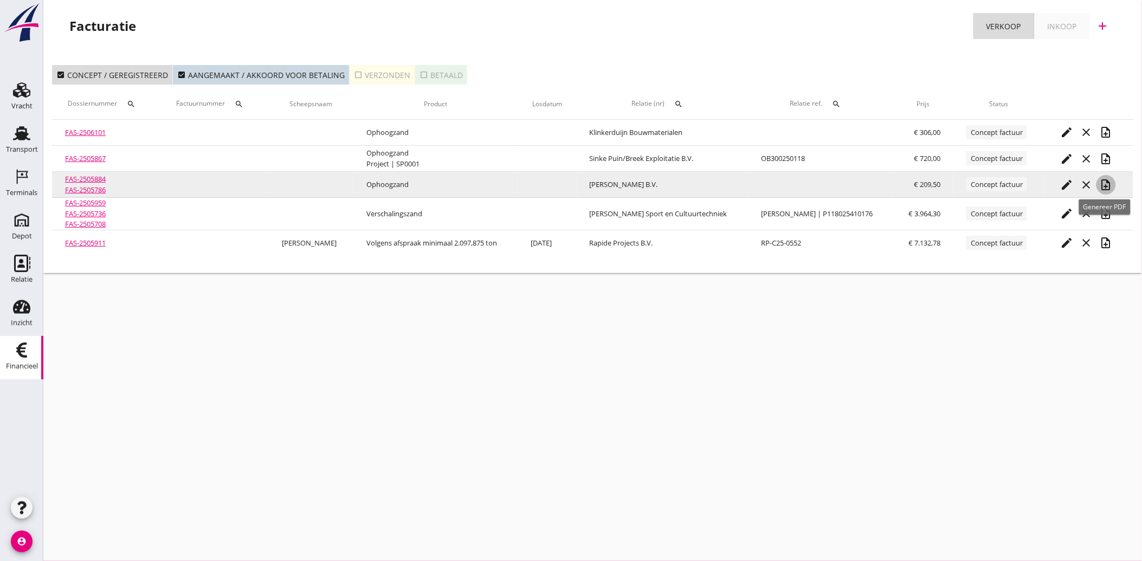
click at [1104, 182] on icon "note_add" at bounding box center [1106, 184] width 13 height 13
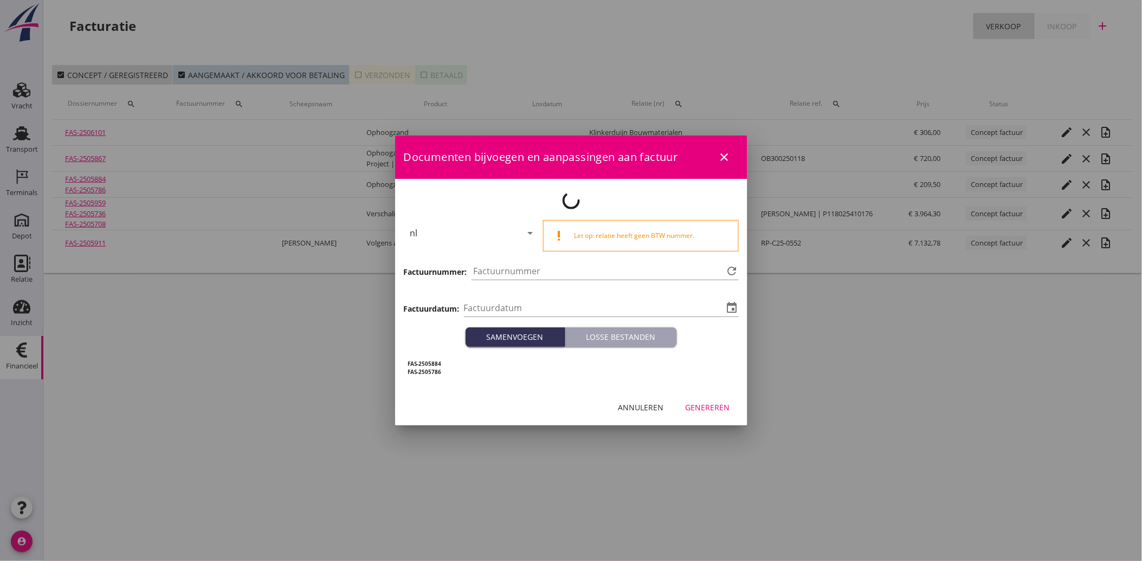
type input "[DATE]"
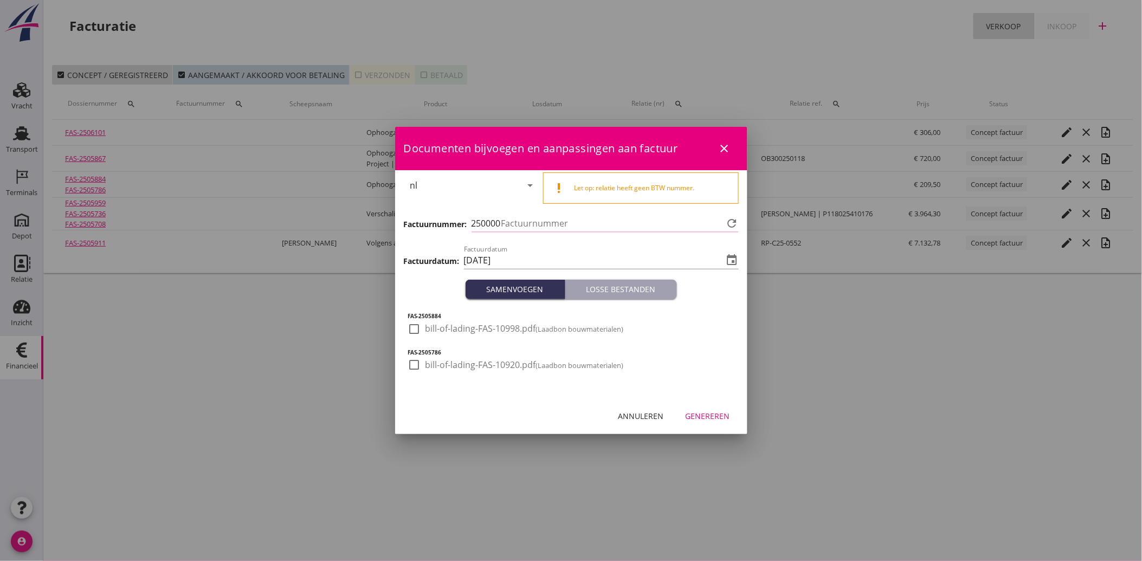
type input "4156"
click at [414, 331] on div at bounding box center [415, 329] width 18 height 18
checkbox input "true"
click at [416, 358] on div at bounding box center [415, 365] width 18 height 18
checkbox input "true"
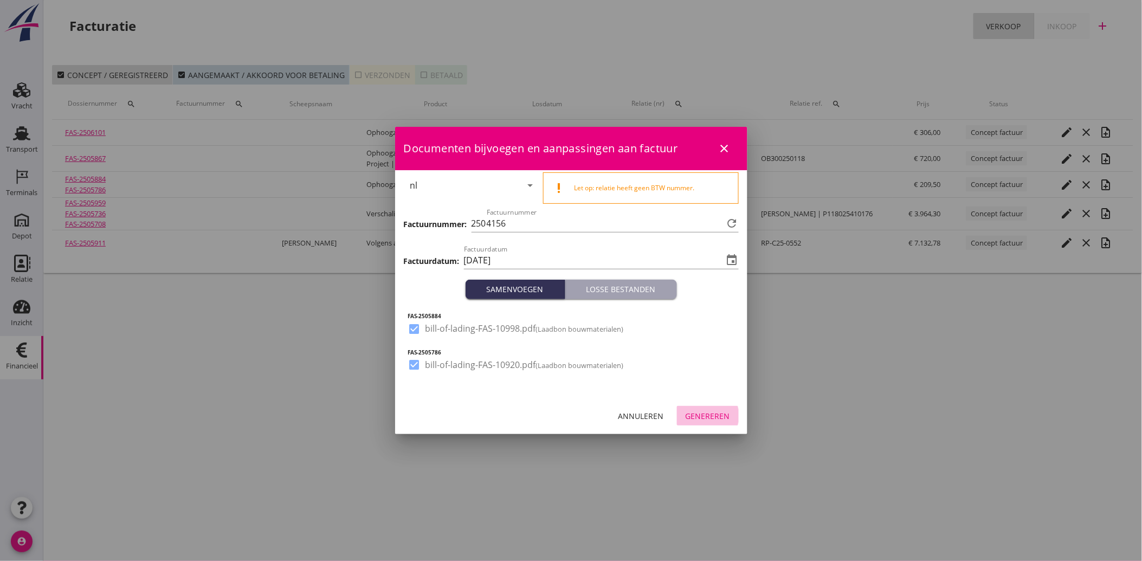
click at [703, 413] on div "Genereren" at bounding box center [708, 415] width 44 height 11
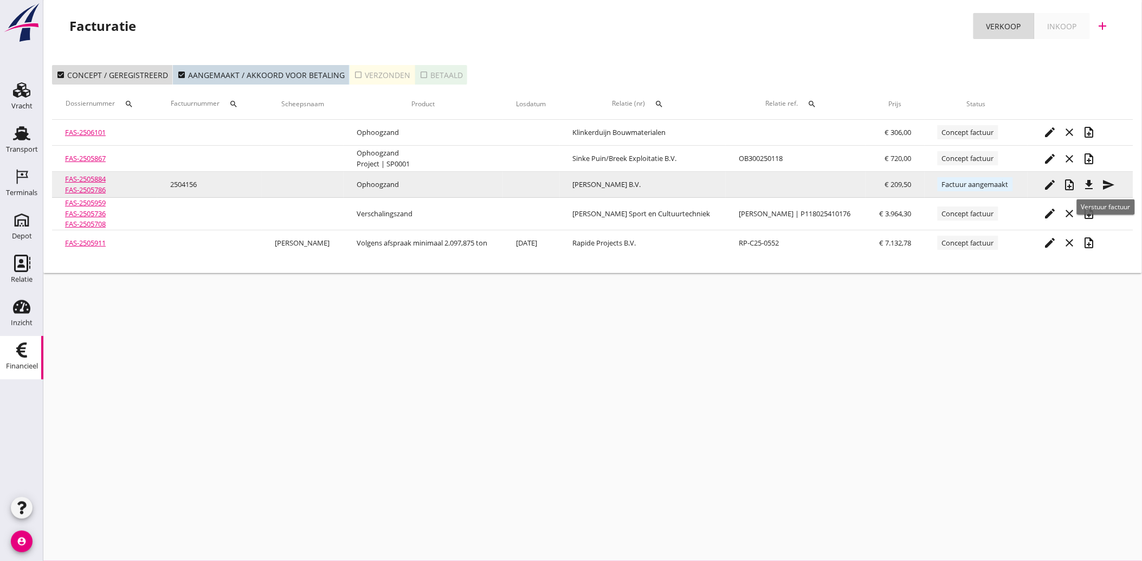
click at [1104, 183] on icon "send" at bounding box center [1109, 184] width 13 height 13
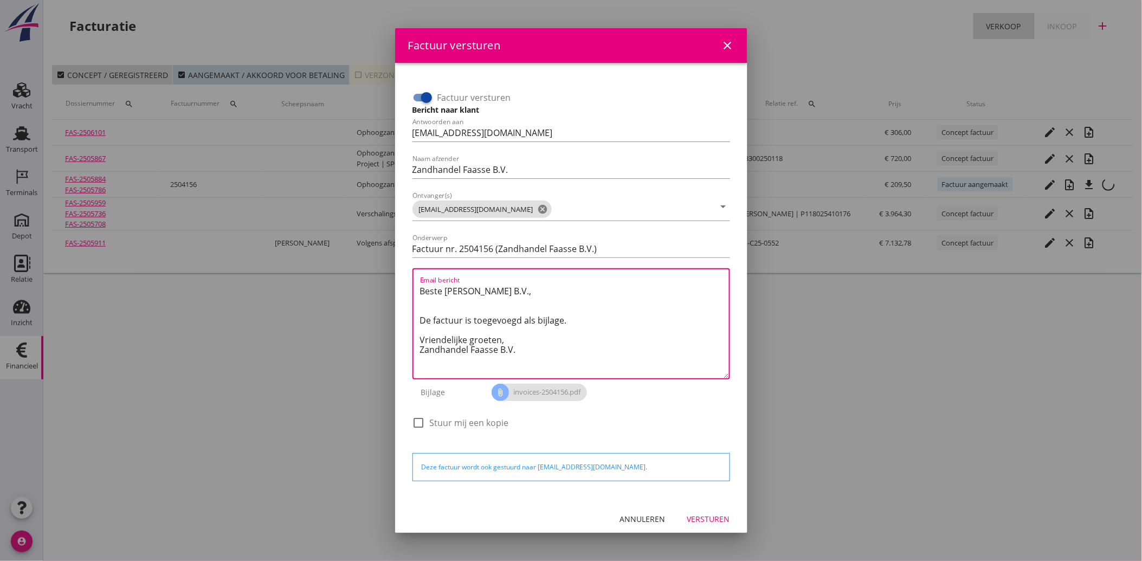
drag, startPoint x: 525, startPoint y: 351, endPoint x: 415, endPoint y: 290, distance: 126.0
click at [415, 290] on div "Email bericht Beste [PERSON_NAME] B.V., De factuur is toegevoegd als bijlage. V…" at bounding box center [572, 323] width 318 height 111
paste textarea "Geachte heer/mevrouw, Hierbij zenden wij u onze factuur i.v.m. de door ons aan …"
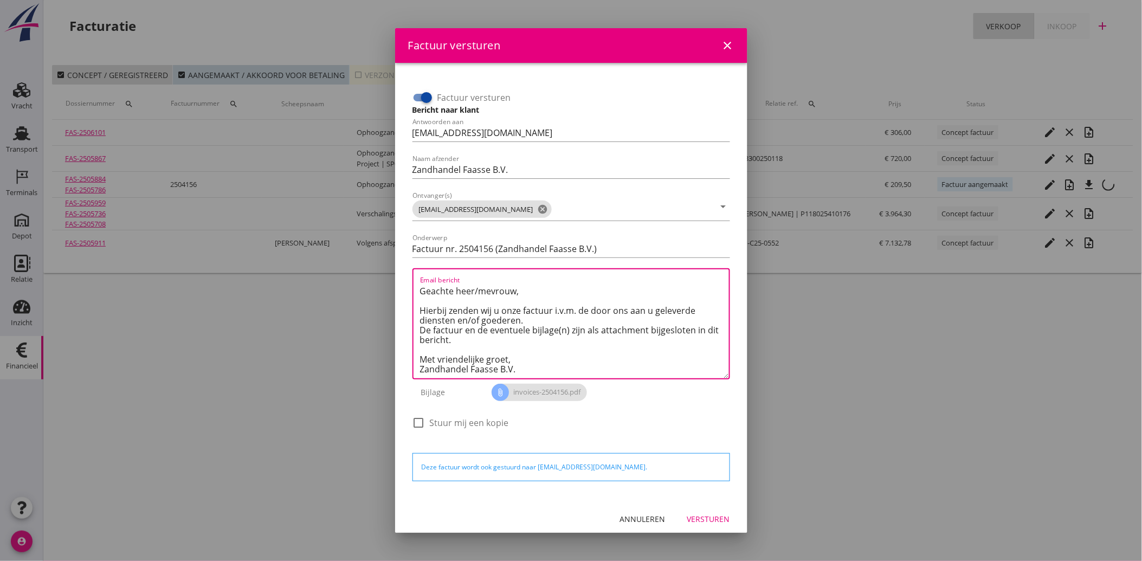
type textarea "Geachte heer/mevrouw, Hierbij zenden wij u onze factuur i.v.m. de door ons aan …"
click at [709, 523] on div "Versturen" at bounding box center [708, 518] width 43 height 11
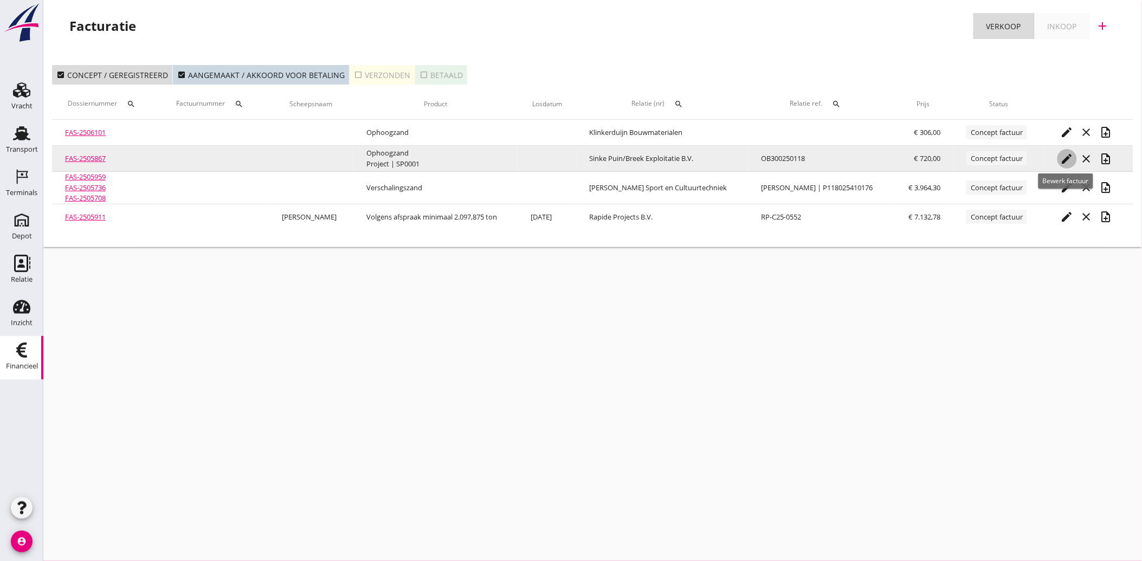
click at [1069, 153] on icon "edit" at bounding box center [1067, 158] width 13 height 13
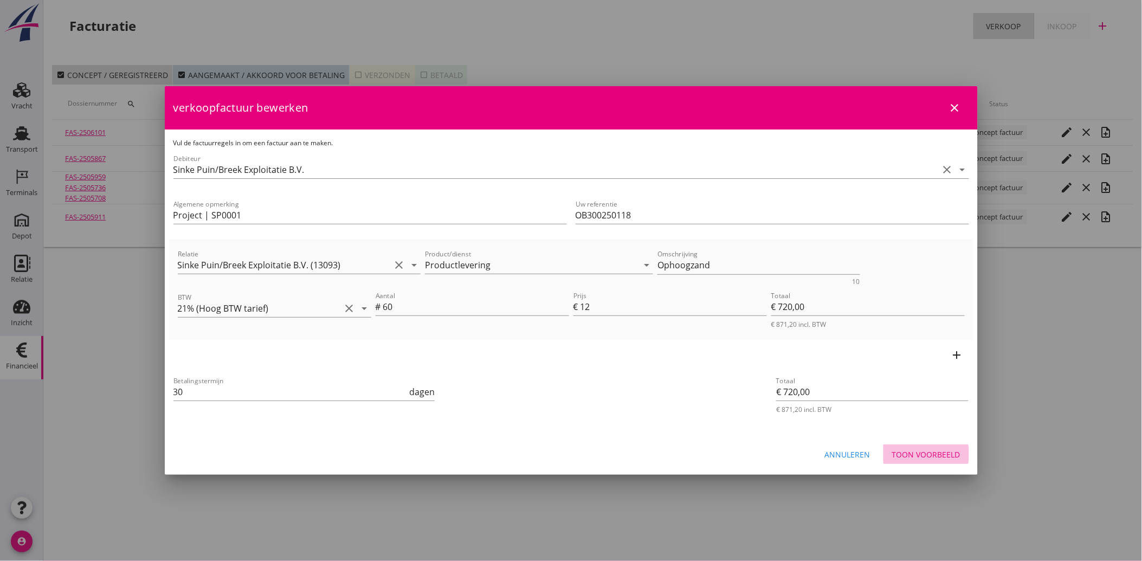
click at [924, 449] on div "Toon voorbeeld" at bounding box center [926, 454] width 68 height 11
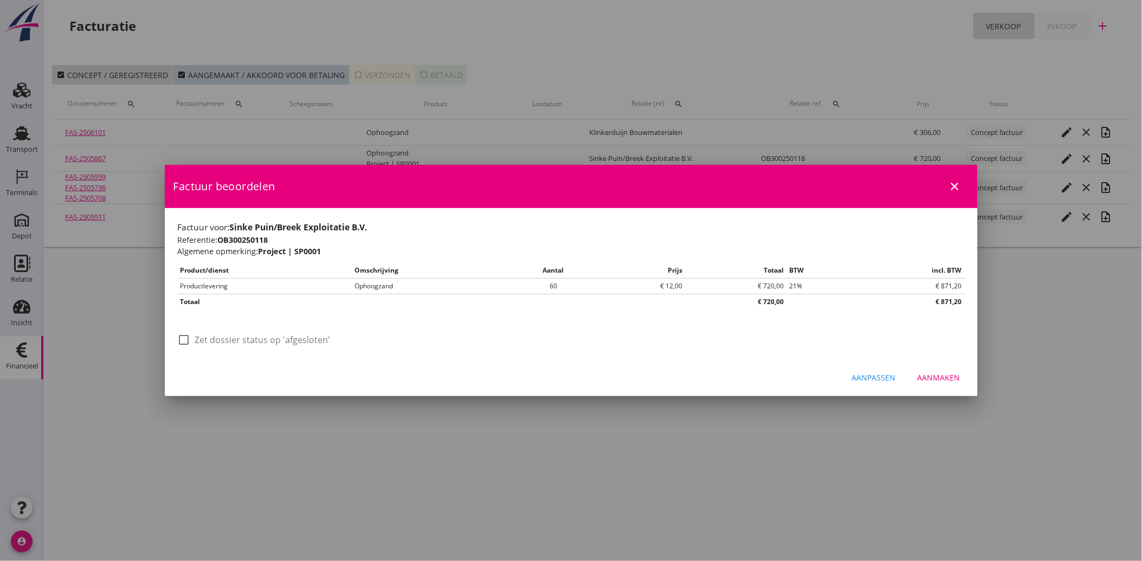
click at [938, 378] on div "Aanmaken" at bounding box center [939, 377] width 43 height 11
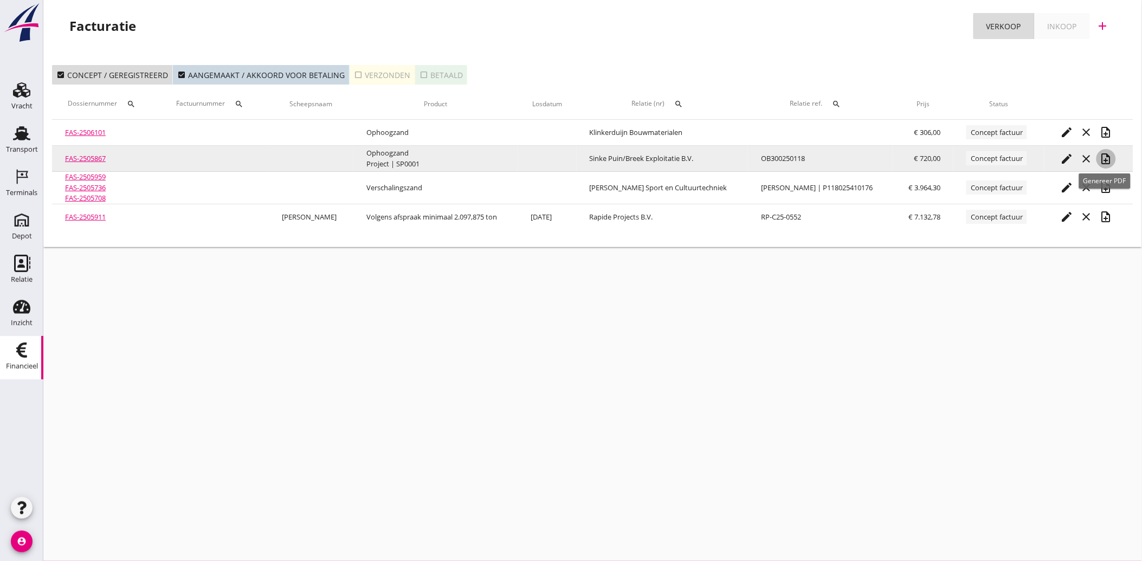
click at [1103, 154] on icon "note_add" at bounding box center [1106, 158] width 13 height 13
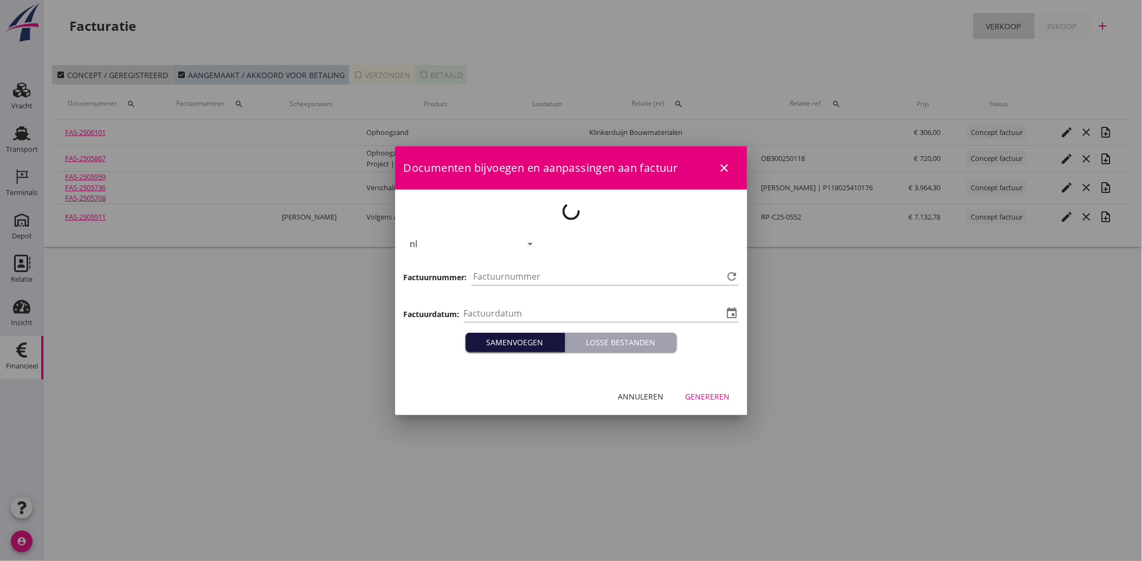
type input "[DATE]"
type input "4157"
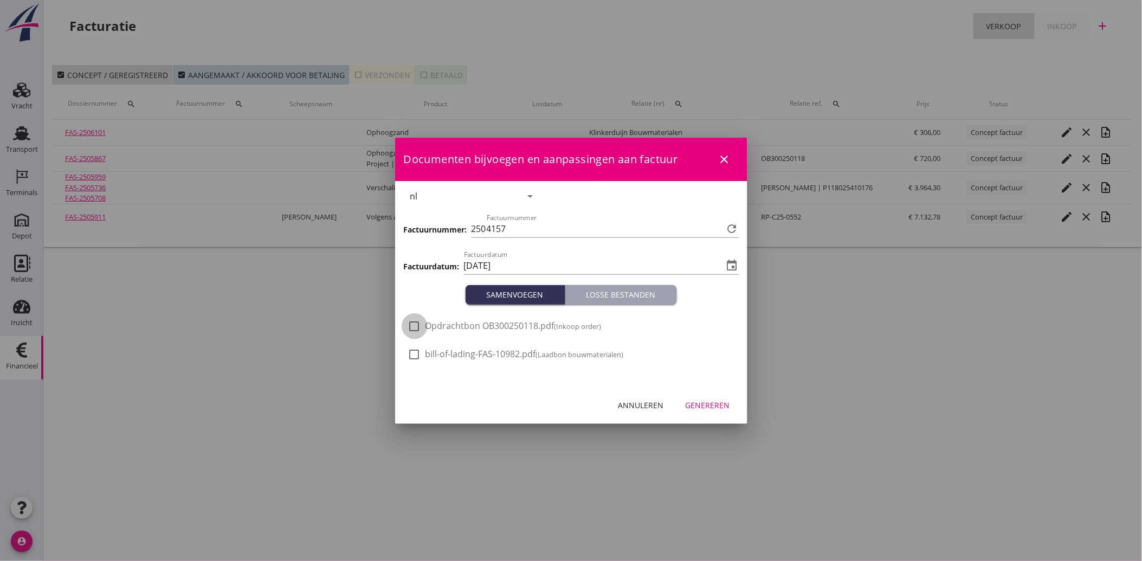
click at [419, 329] on div at bounding box center [415, 326] width 18 height 18
checkbox input "true"
click at [708, 404] on div "Genereren" at bounding box center [708, 405] width 44 height 11
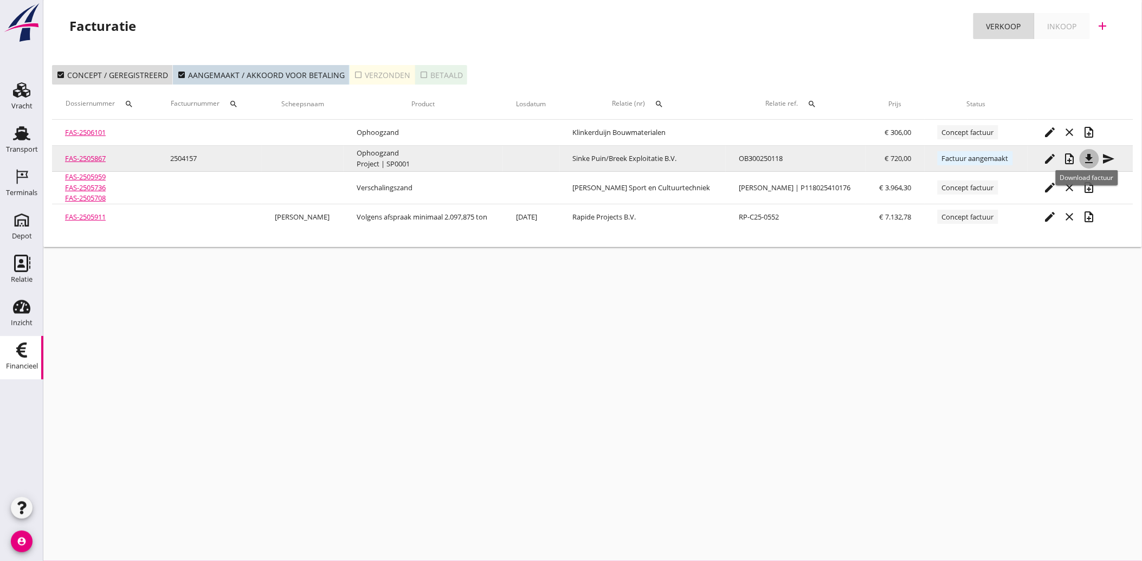
click at [1092, 158] on icon "file_download" at bounding box center [1089, 158] width 13 height 13
click at [1103, 158] on icon "send" at bounding box center [1109, 158] width 13 height 13
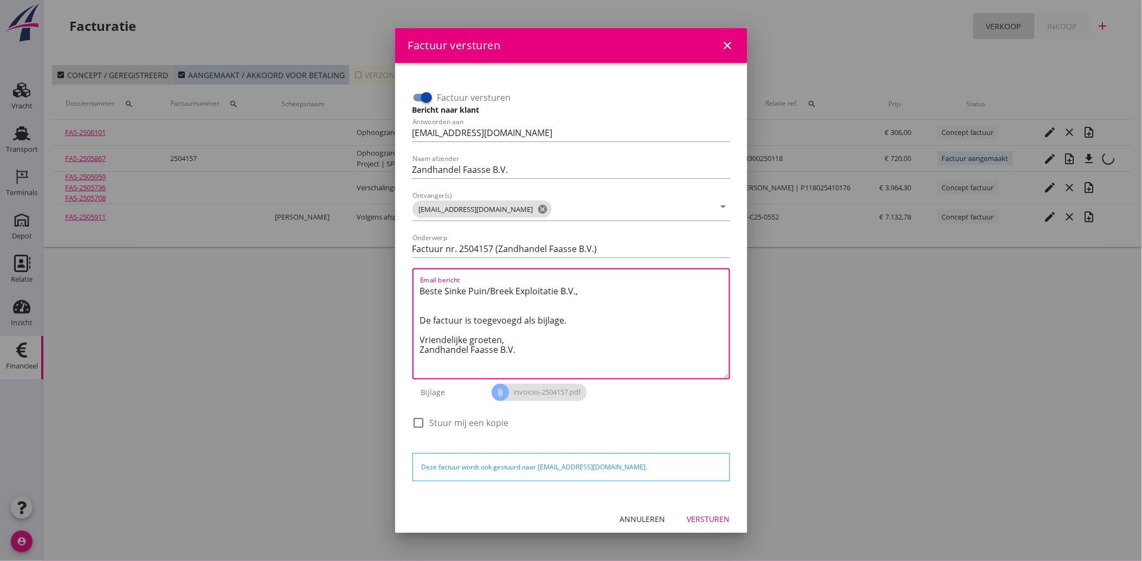
drag, startPoint x: 531, startPoint y: 361, endPoint x: 398, endPoint y: 273, distance: 158.9
click at [398, 273] on div "Factuur versturen Bericht naar klant Antwoorden aan [EMAIL_ADDRESS][DOMAIN_NAME…" at bounding box center [571, 282] width 352 height 438
paste textarea "Geachte heer/mevrouw, Hierbij zenden wij u onze factuur i.v.m. de door ons aan …"
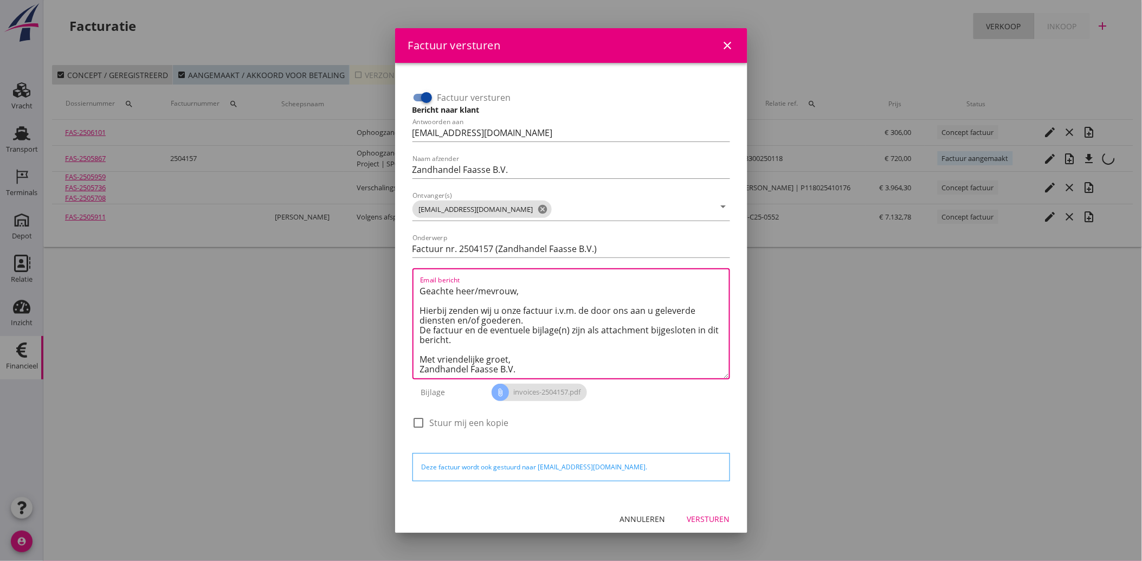
type textarea "Geachte heer/mevrouw, Hierbij zenden wij u onze factuur i.v.m. de door ons aan …"
click at [710, 518] on div "Versturen" at bounding box center [708, 518] width 43 height 11
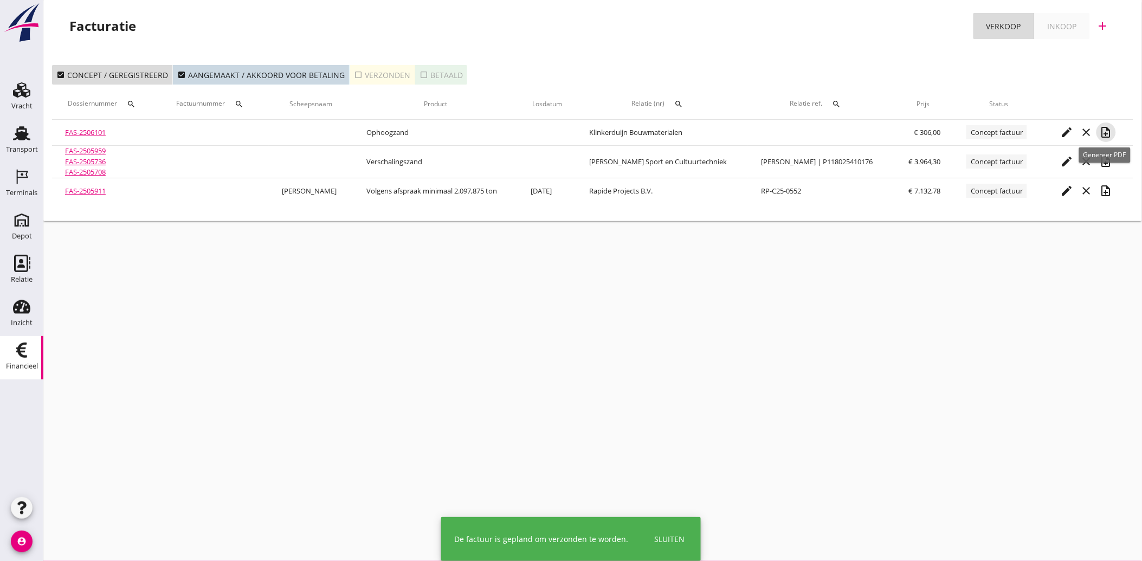
click at [1107, 133] on icon "note_add" at bounding box center [1106, 132] width 13 height 13
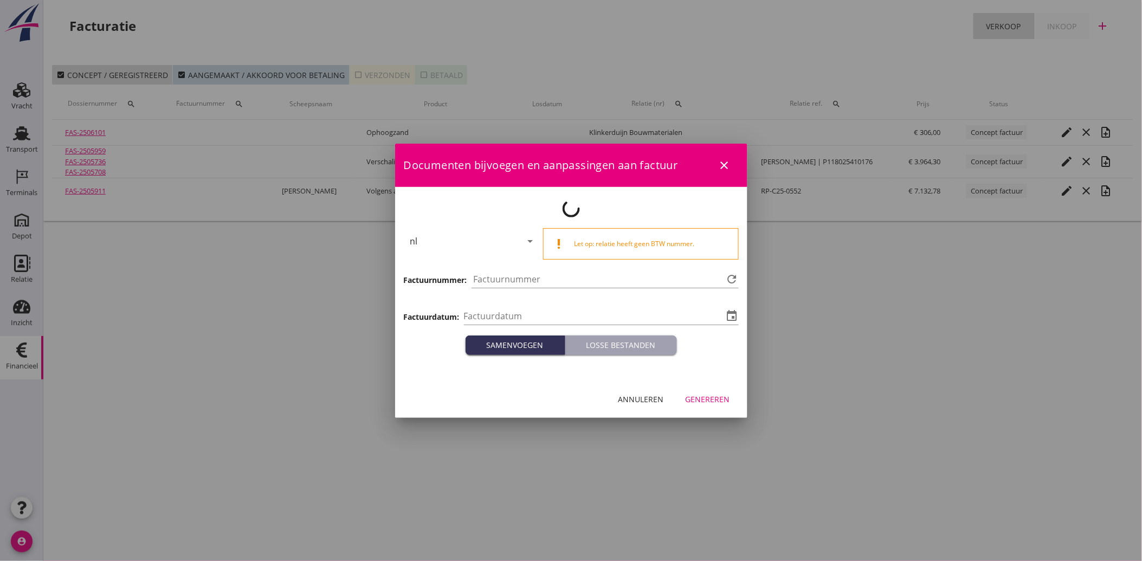
type input "[DATE]"
type input "4158"
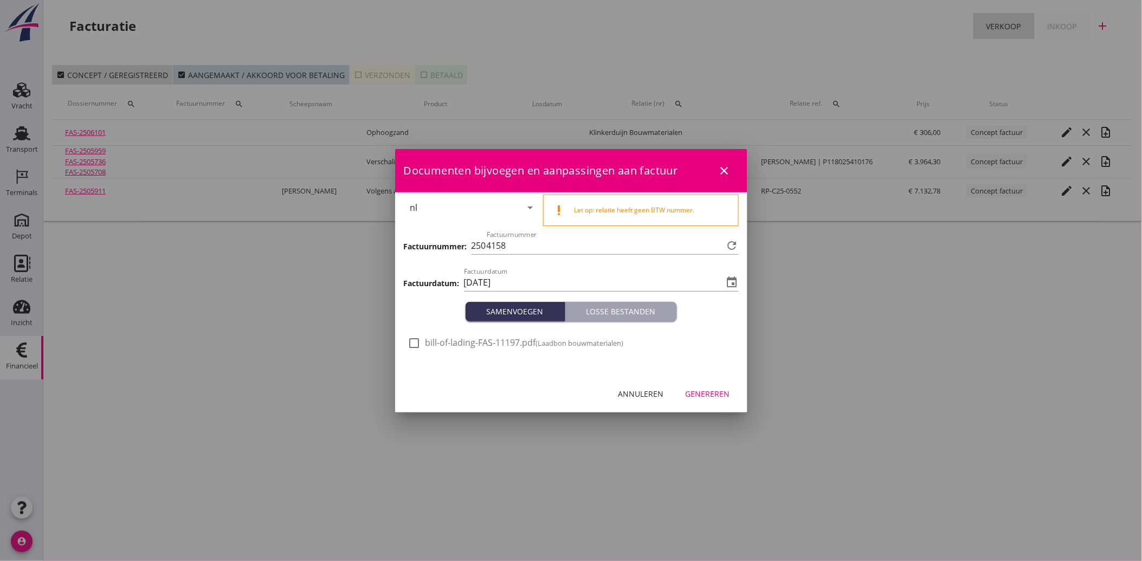
click at [426, 344] on span "bill-of-lading-FAS-11197.pdf (Laadbon bouwmaterialen)" at bounding box center [525, 342] width 198 height 11
checkbox input "true"
click at [718, 399] on div "Genereren" at bounding box center [708, 393] width 44 height 11
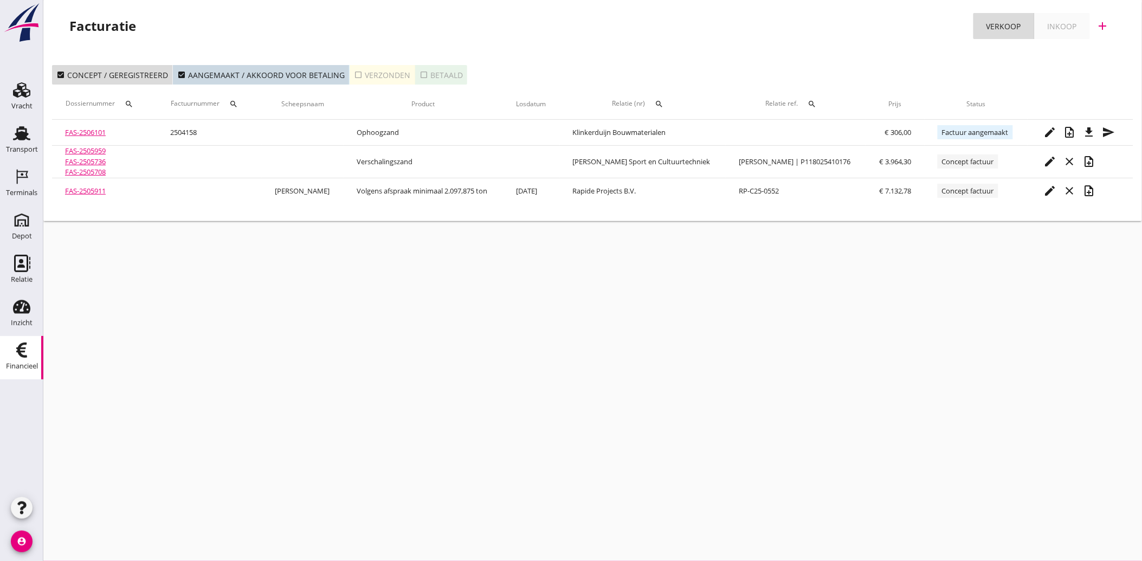
click at [744, 333] on div "cancel You are impersonating another user. Facturatie Verkoop Inkoop add check_…" at bounding box center [592, 280] width 1099 height 561
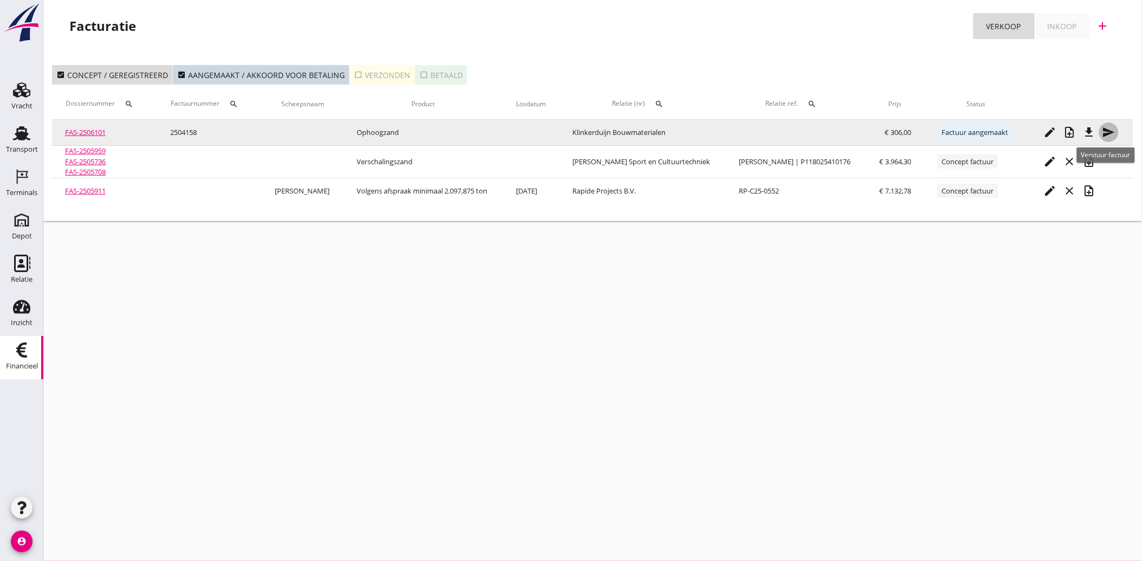
click at [1107, 128] on icon "send" at bounding box center [1109, 132] width 13 height 13
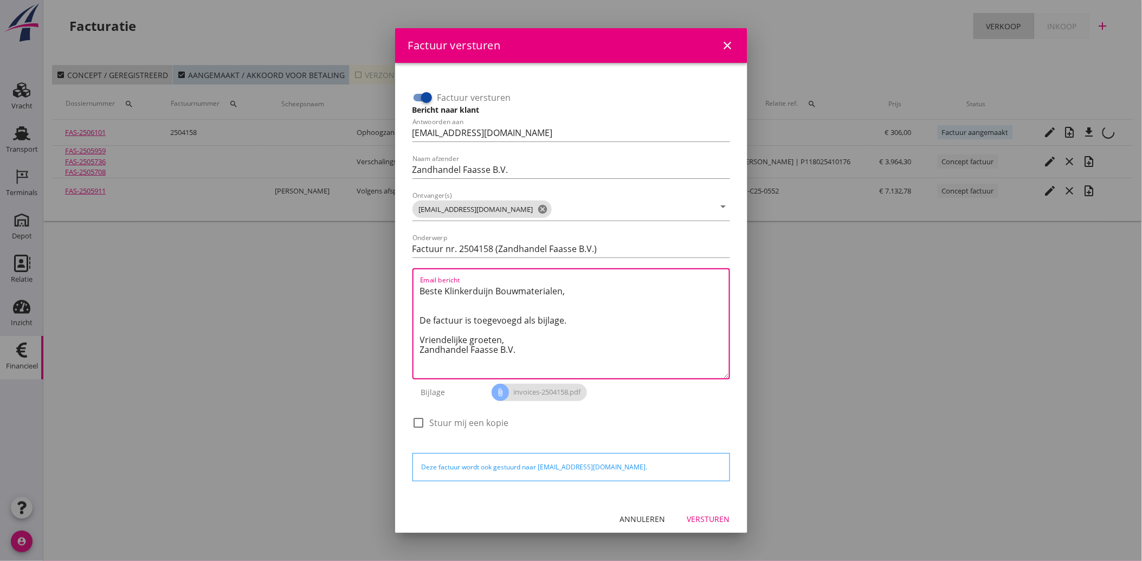
drag, startPoint x: 530, startPoint y: 351, endPoint x: 416, endPoint y: 284, distance: 132.2
click at [416, 284] on div "Email bericht Beste Klinkerduijn Bouwmaterialen, De factuur is toegevoegd als b…" at bounding box center [572, 323] width 318 height 111
paste textarea "Geachte heer/mevrouw, Hierbij zenden wij u onze factuur i.v.m. de door ons aan …"
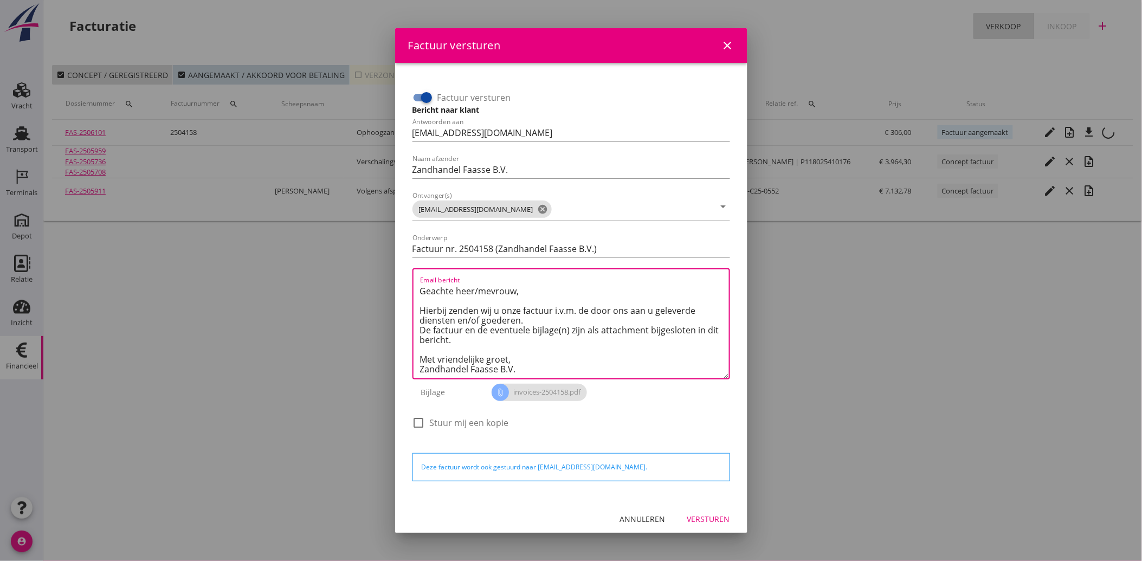
type textarea "Geachte heer/mevrouw, Hierbij zenden wij u onze factuur i.v.m. de door ons aan …"
click at [692, 518] on div "Versturen" at bounding box center [708, 518] width 43 height 11
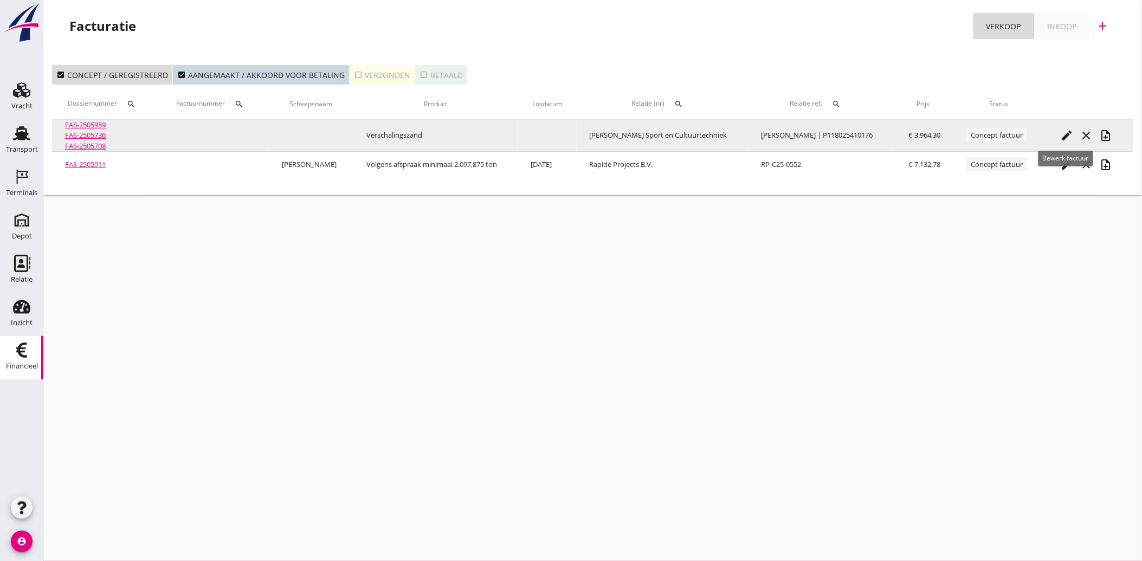
click at [1065, 138] on icon "edit" at bounding box center [1067, 135] width 13 height 13
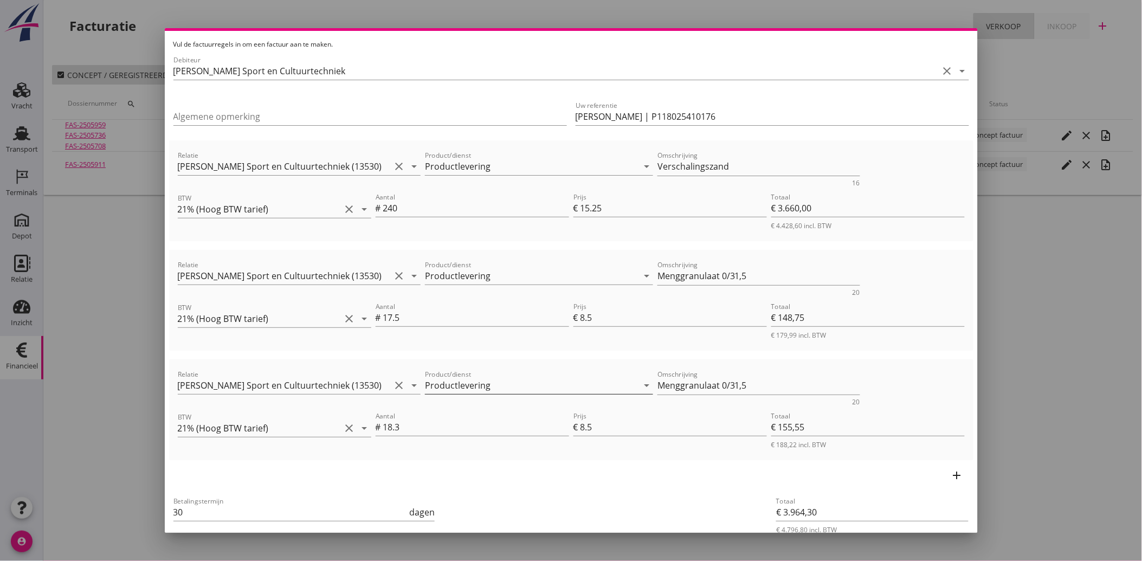
scroll to position [101, 0]
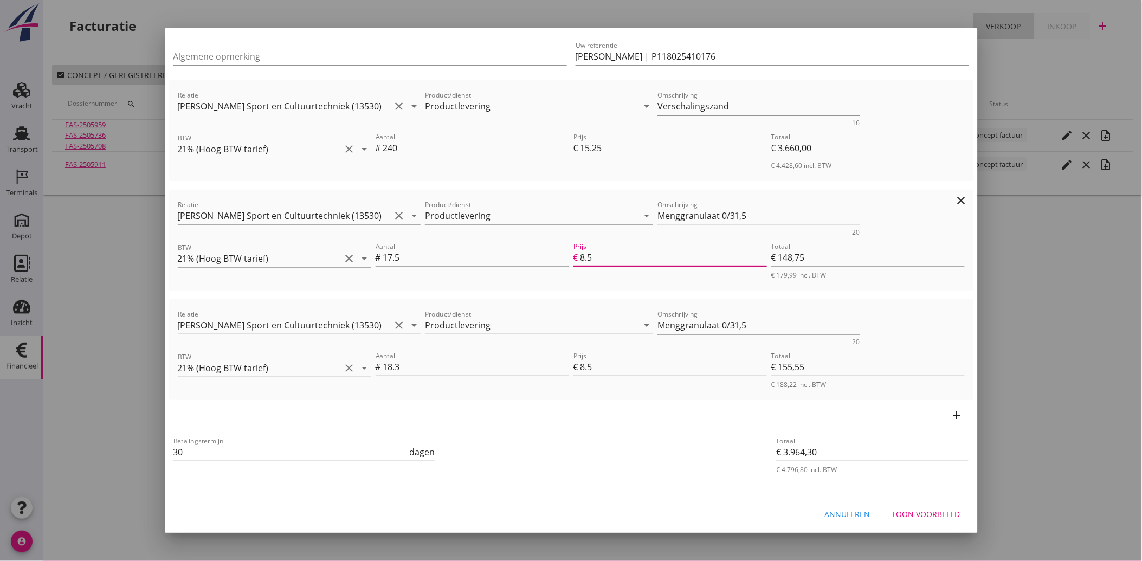
click at [634, 256] on input "8.5" at bounding box center [674, 257] width 187 height 17
type input "8"
type input "€ 140,00"
type input "€ 3.955,55"
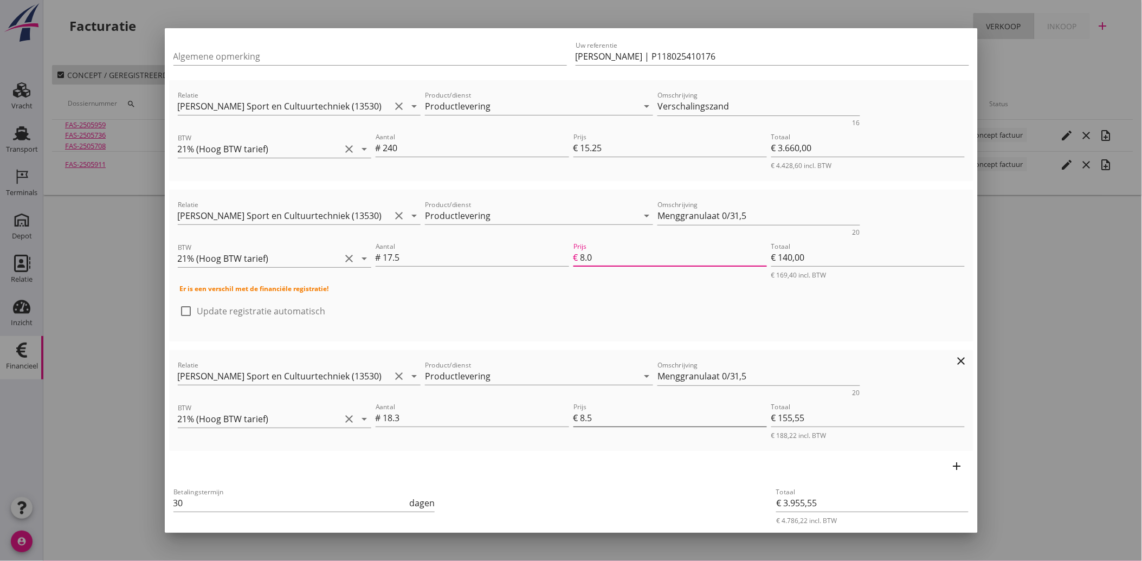
type input "8.0"
click at [650, 414] on input "8.5" at bounding box center [674, 417] width 187 height 17
type input "8"
type input "€ 146,40"
type input "€ 3.946,40"
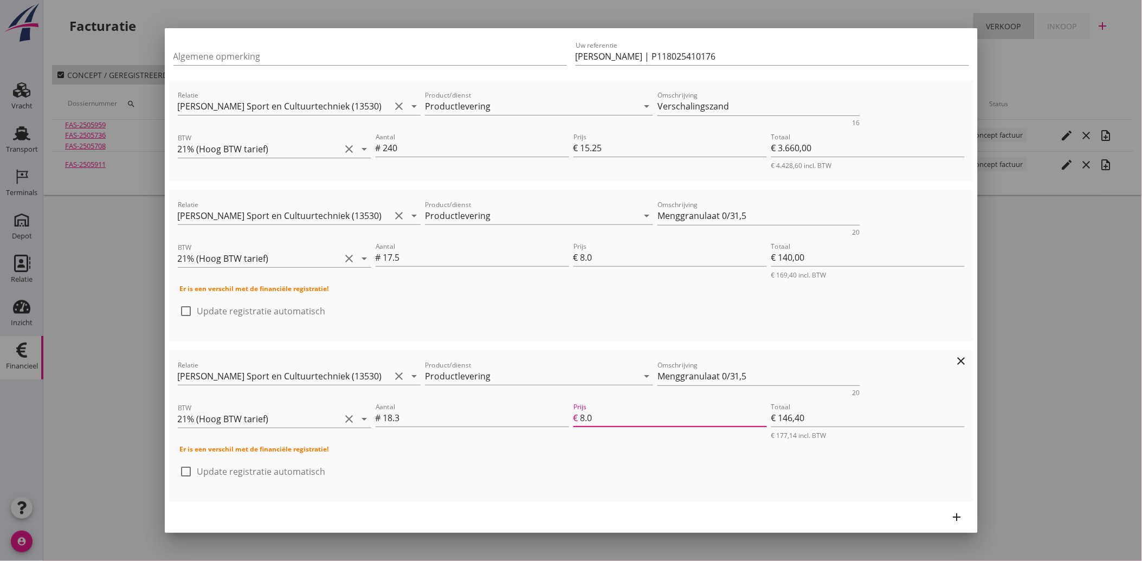
type input "8.0"
click at [658, 479] on div "check_box_outline_blank Update registratie automatisch" at bounding box center [571, 477] width 783 height 28
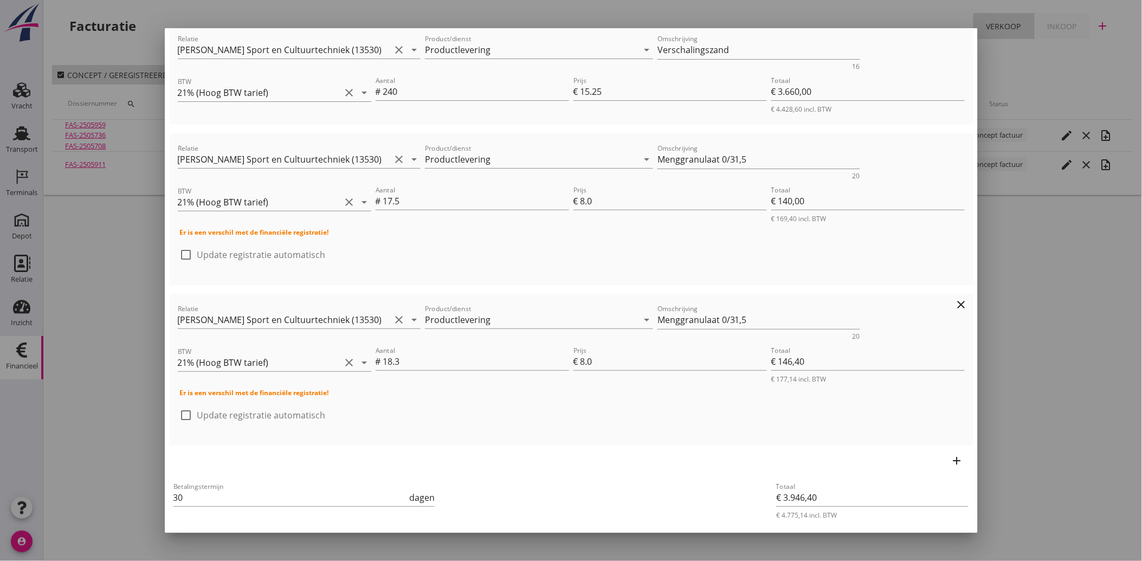
scroll to position [203, 0]
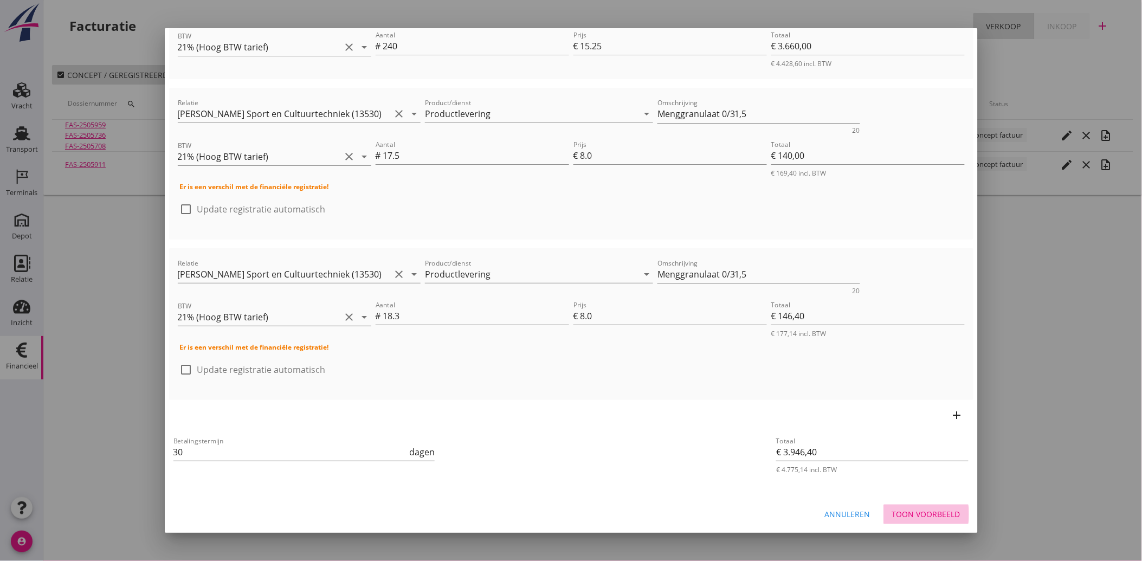
click at [930, 513] on div "Toon voorbeeld" at bounding box center [926, 514] width 68 height 11
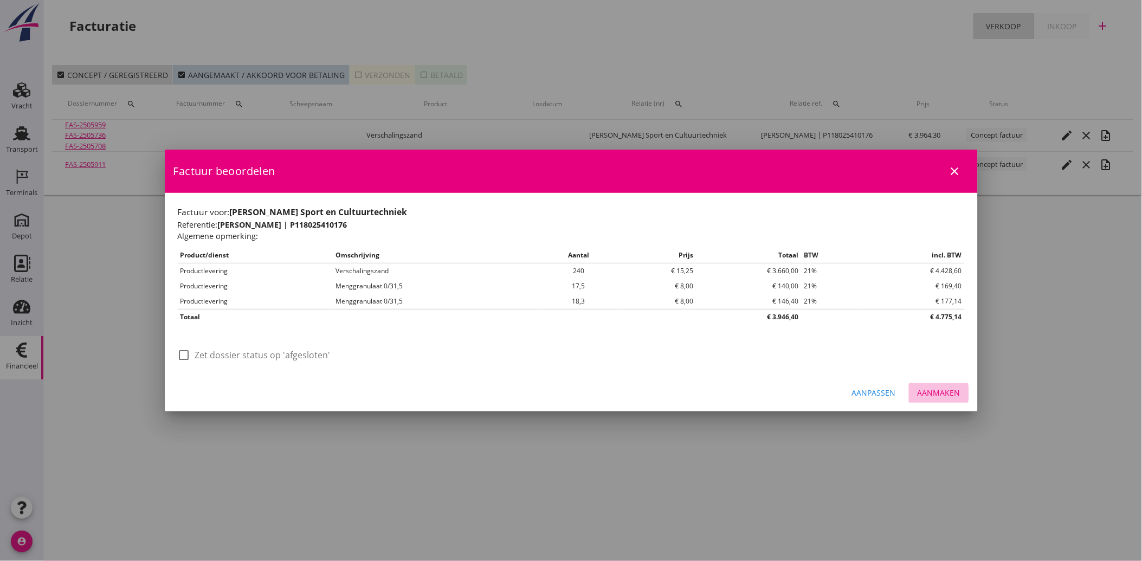
click at [930, 393] on div "Aanmaken" at bounding box center [939, 392] width 43 height 11
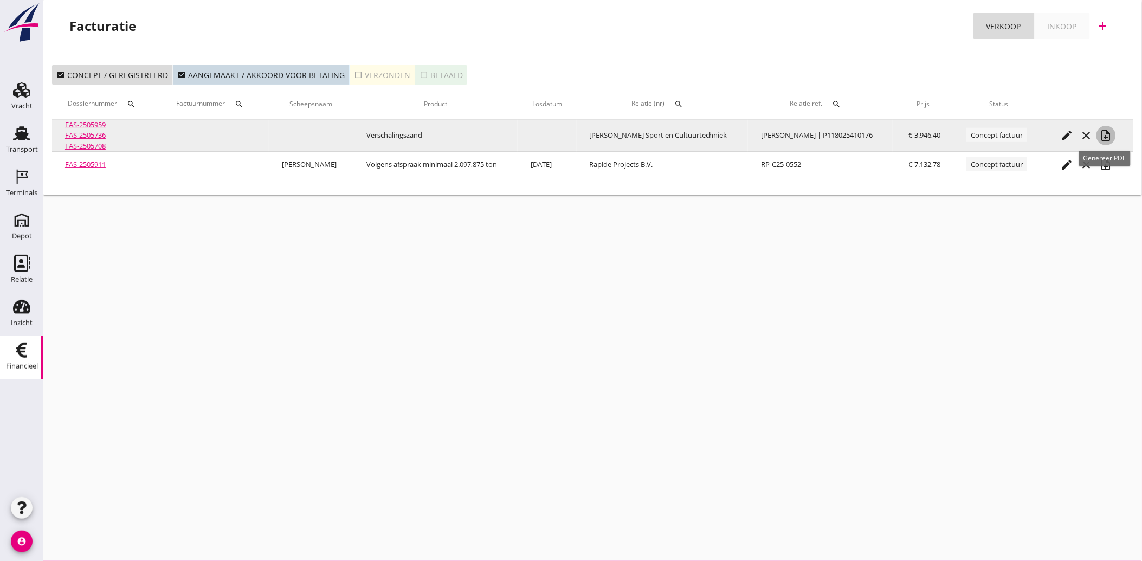
click at [1108, 133] on icon "note_add" at bounding box center [1106, 135] width 13 height 13
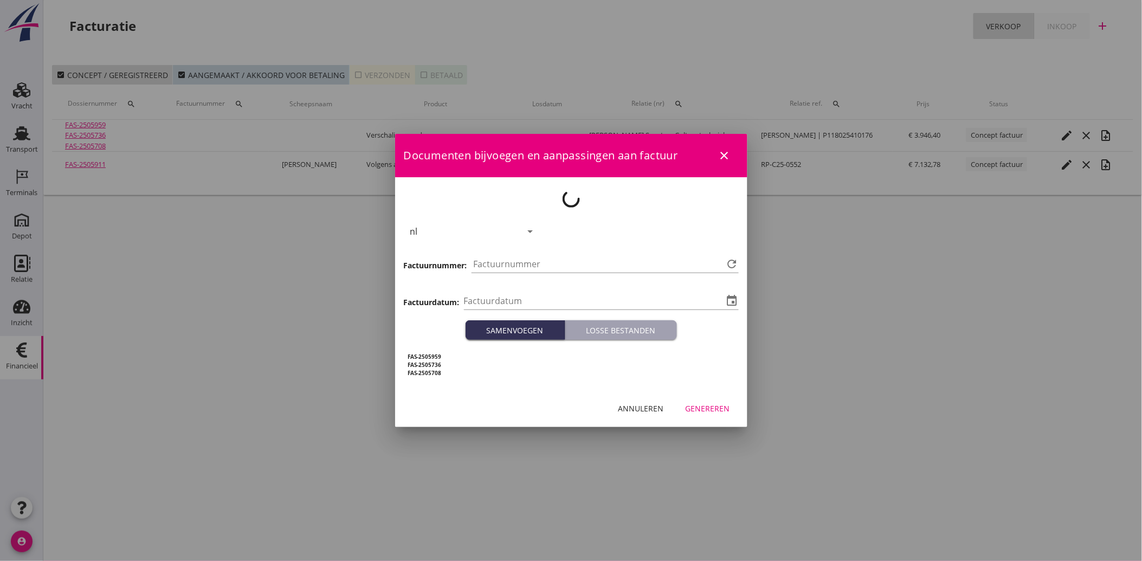
type input "[DATE]"
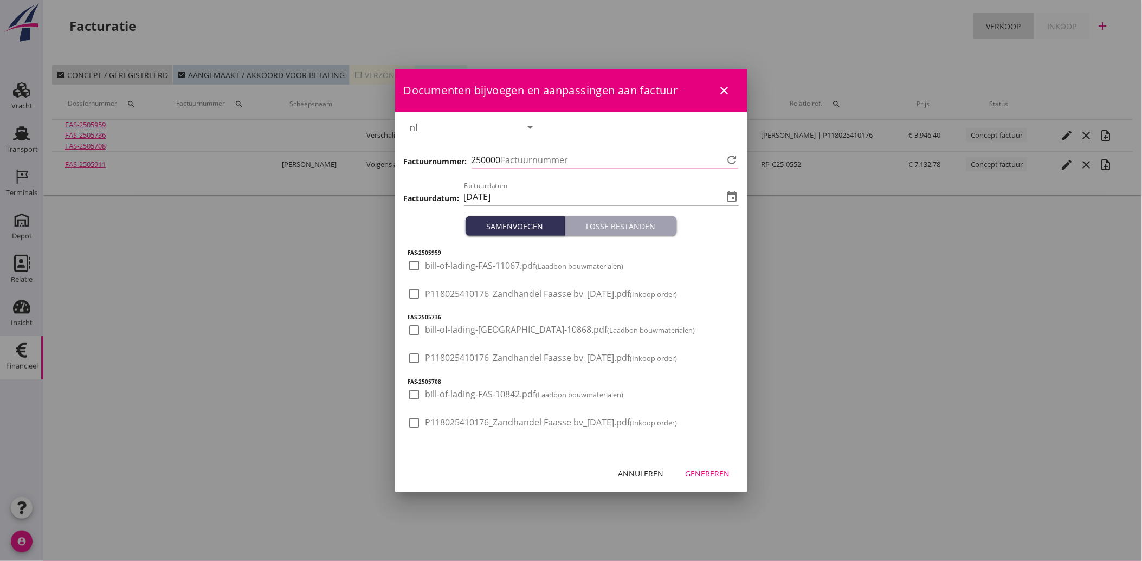
type input "4159"
click at [465, 291] on span "P118025410176_Zandhandel Faasse bv_[DATE].pdf (Inkoop order)" at bounding box center [552, 293] width 252 height 11
checkbox input "true"
click at [705, 472] on div "Genereren" at bounding box center [708, 473] width 44 height 11
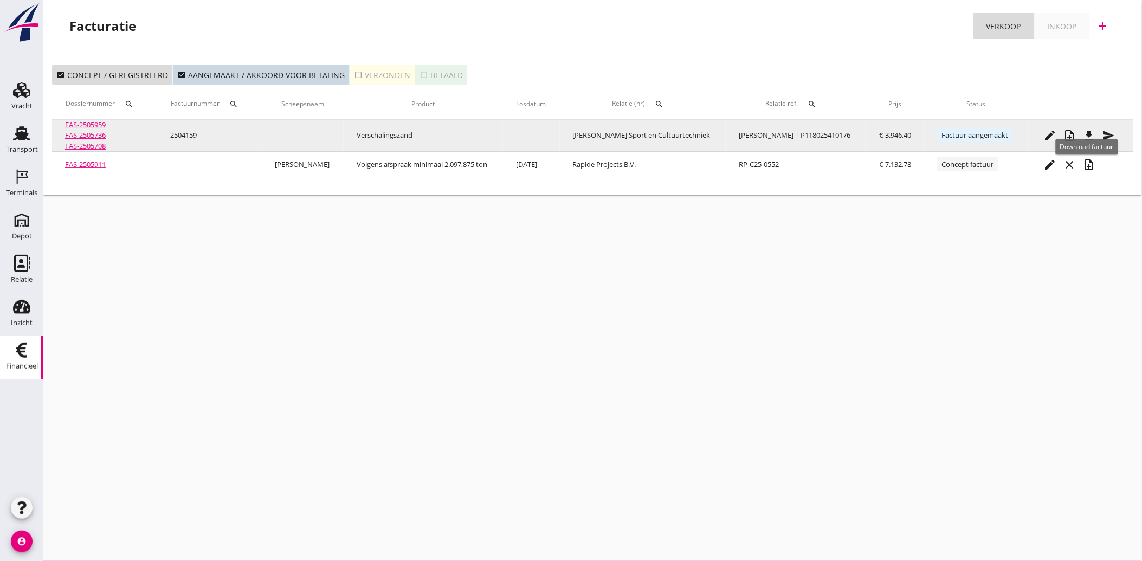
click at [1091, 136] on icon "file_download" at bounding box center [1089, 135] width 13 height 13
click at [1109, 138] on icon "send" at bounding box center [1109, 135] width 13 height 13
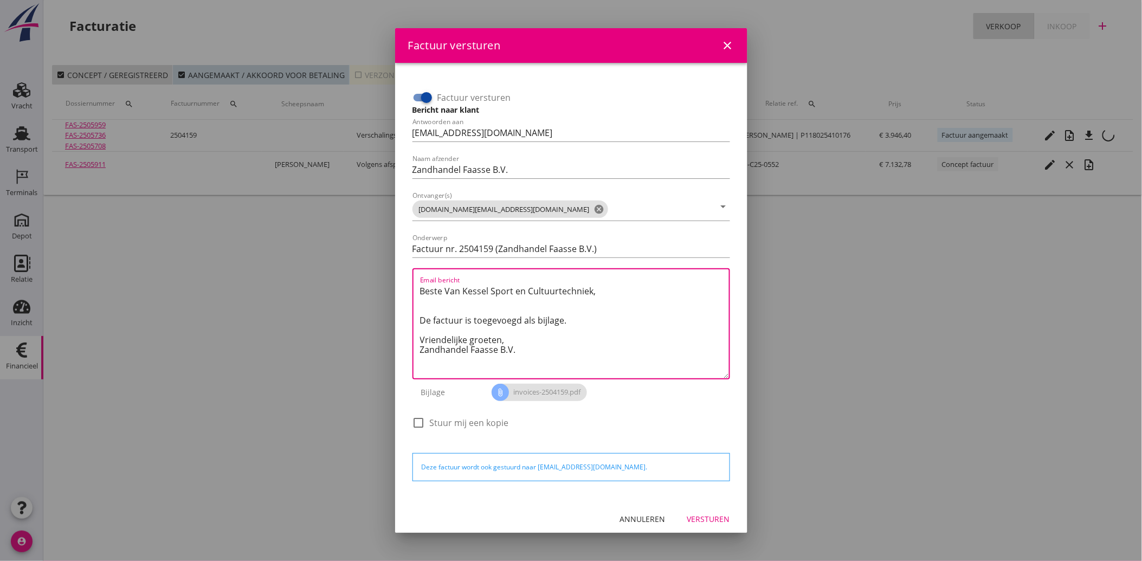
drag, startPoint x: 526, startPoint y: 351, endPoint x: 385, endPoint y: 287, distance: 154.3
click at [385, 287] on div "Factuur versturen close Factuur versturen Bericht naar klant Antwoorden aan [EM…" at bounding box center [571, 280] width 1142 height 561
paste textarea "Geachte heer/mevrouw, Hierbij zenden wij u onze factuur i.v.m. de door ons aan …"
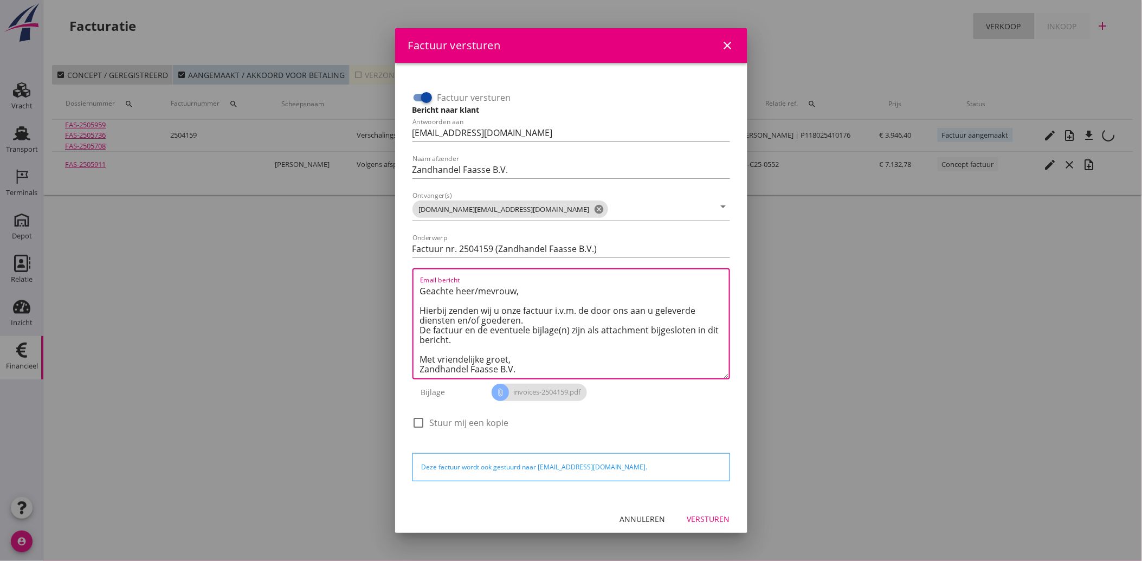
type textarea "Geachte heer/mevrouw, Hierbij zenden wij u onze factuur i.v.m. de door ons aan …"
click at [700, 519] on div "Versturen" at bounding box center [708, 518] width 43 height 11
